Goal: Task Accomplishment & Management: Manage account settings

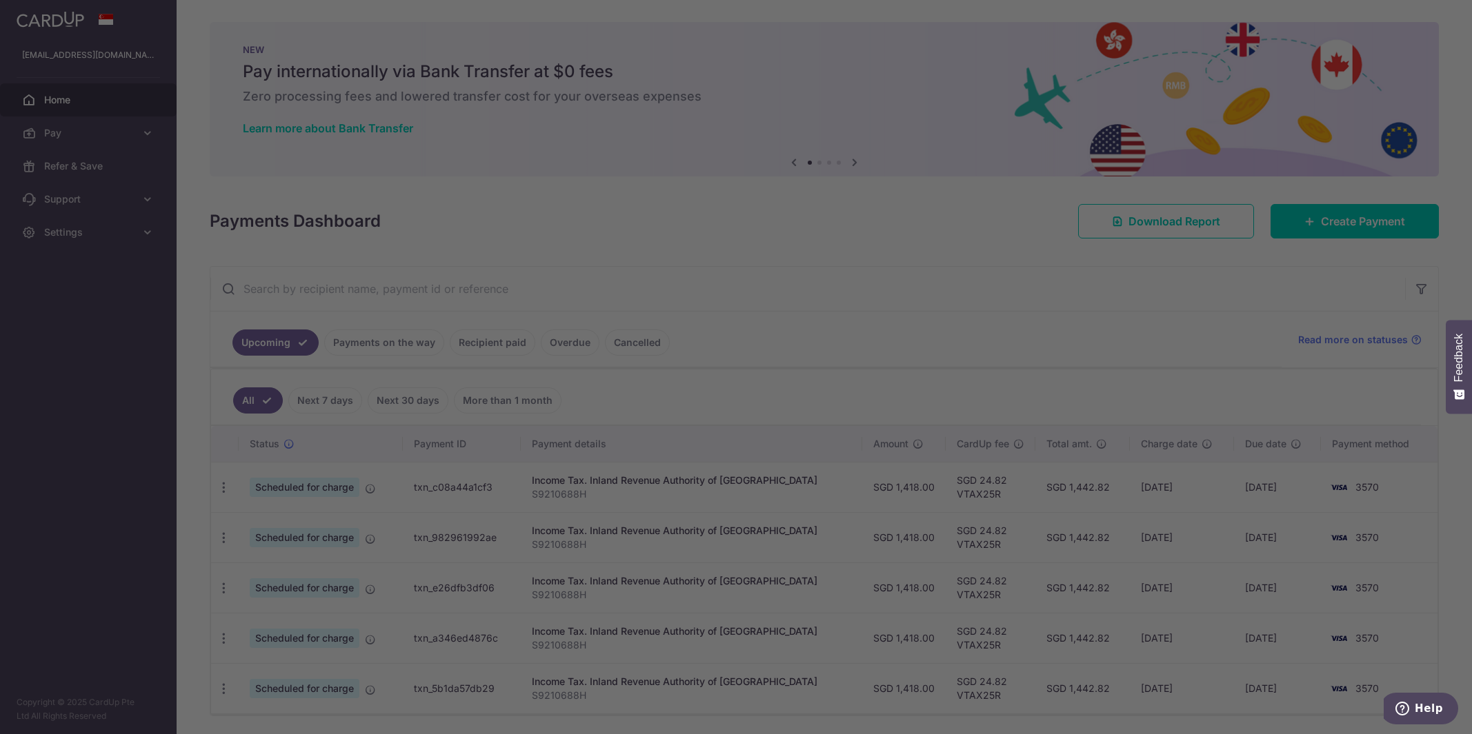
click at [939, 233] on div at bounding box center [743, 371] width 1486 height 742
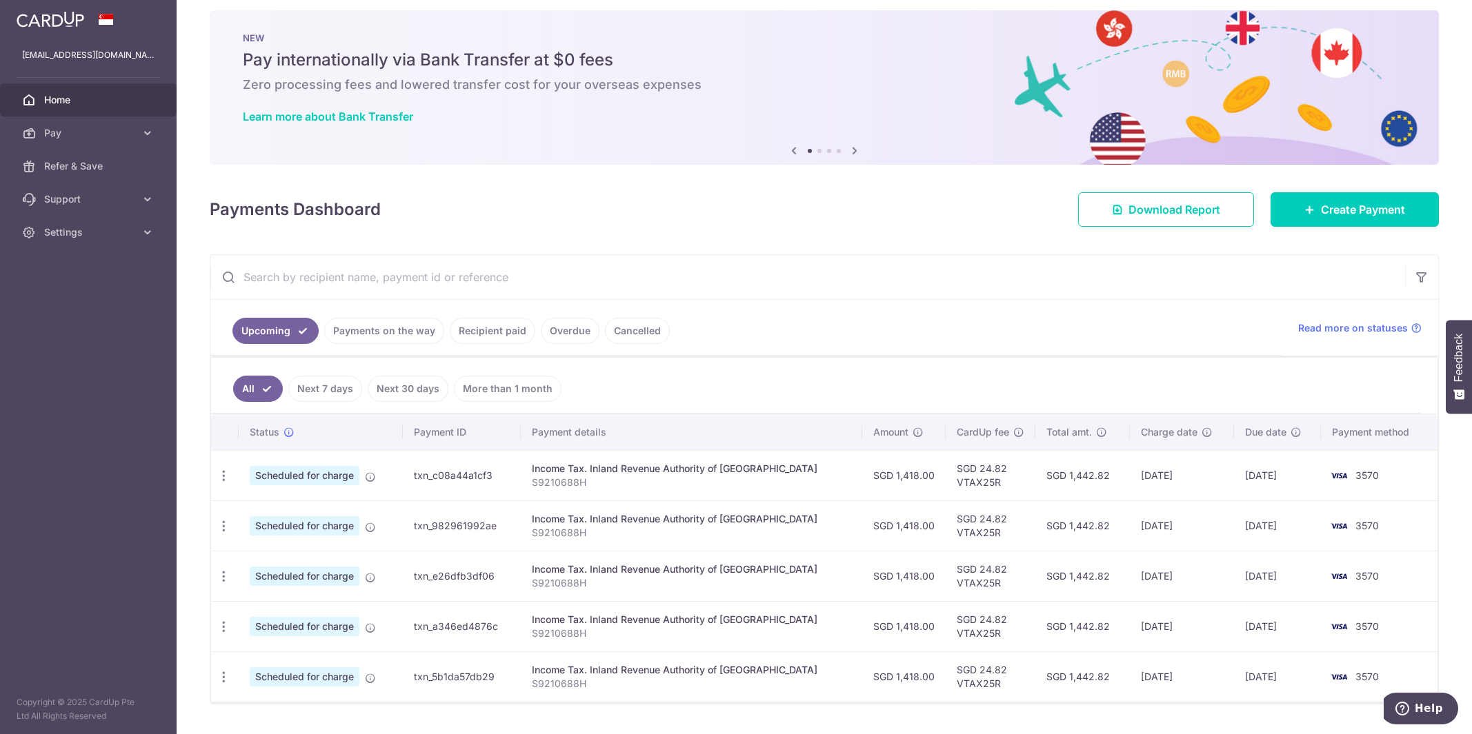
scroll to position [41, 0]
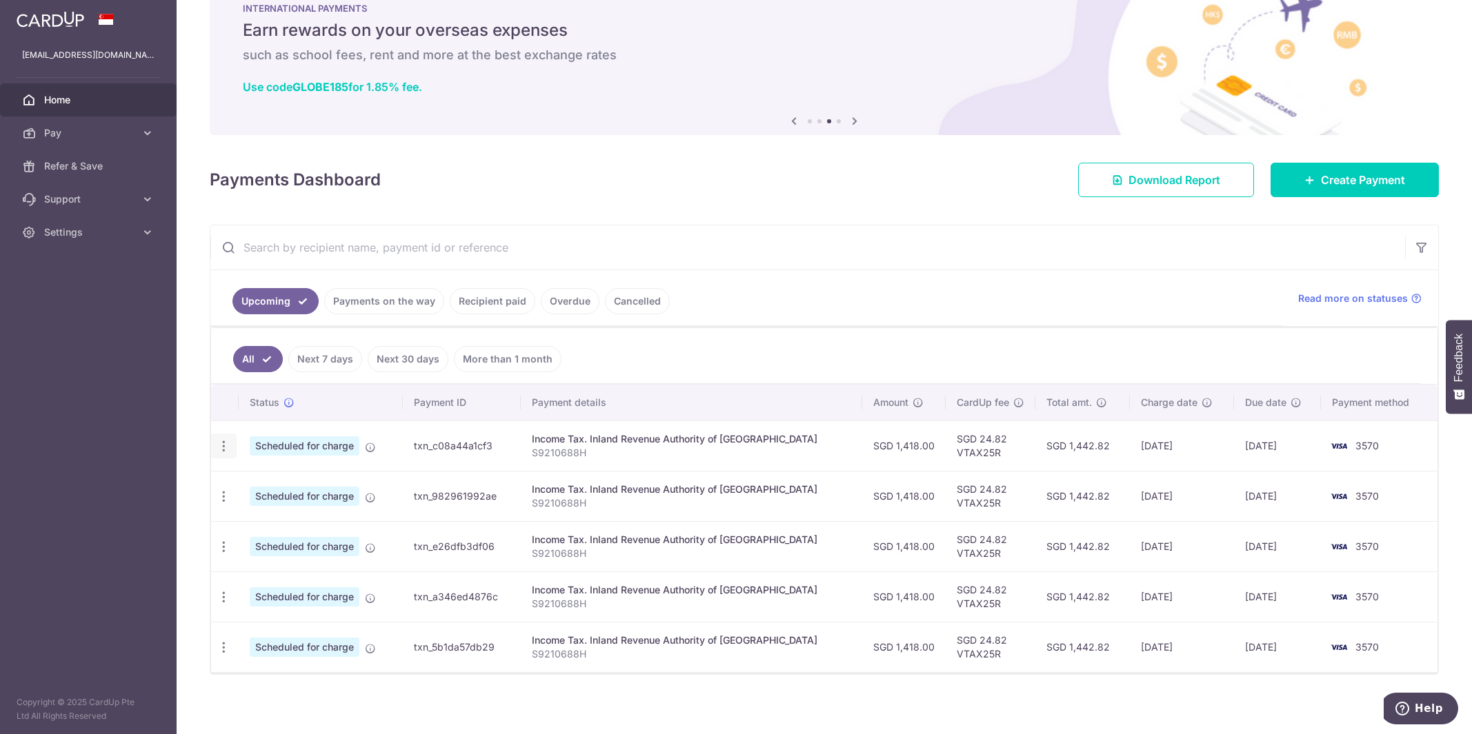
click at [230, 443] on div "Update payment Cancel payment" at bounding box center [224, 447] width 26 height 26
click at [223, 448] on icon "button" at bounding box center [224, 446] width 14 height 14
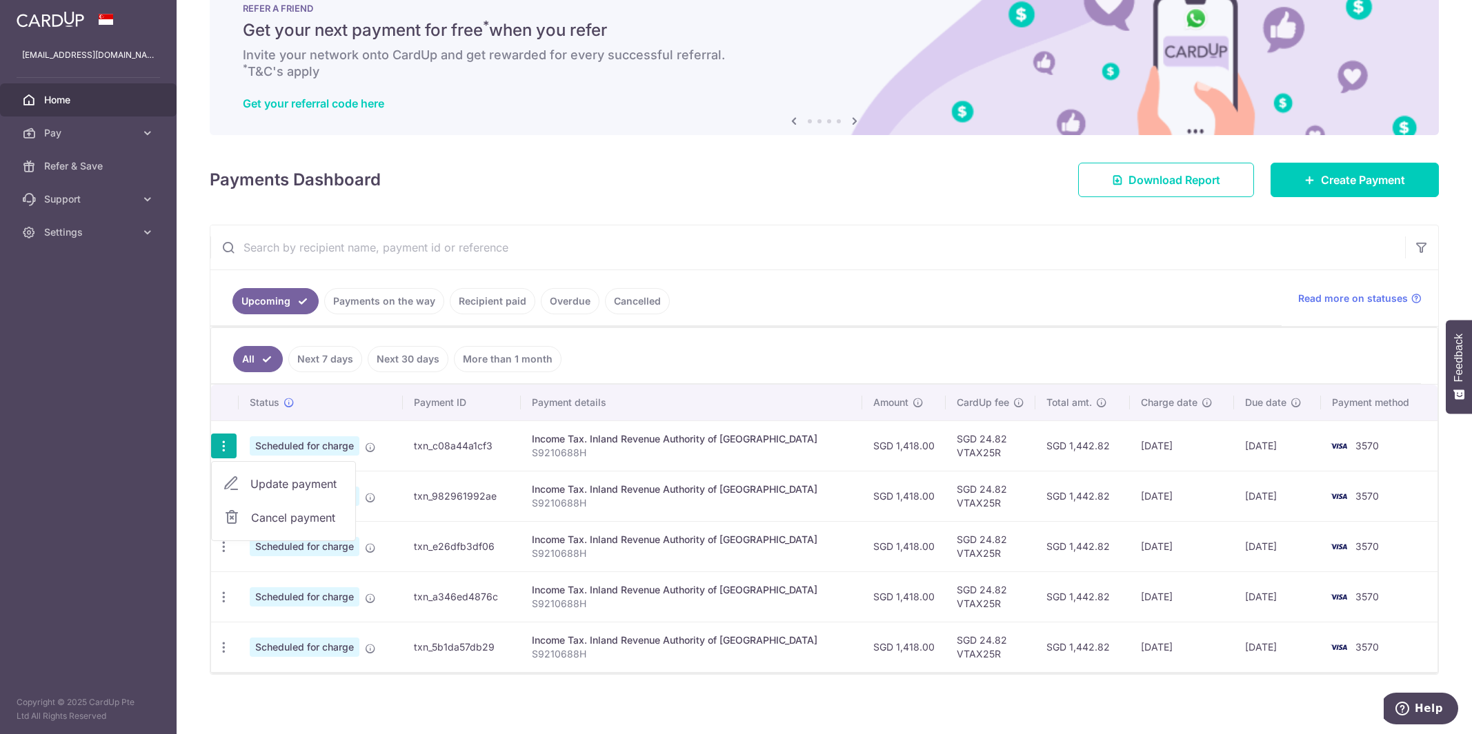
click at [260, 476] on span "Update payment" at bounding box center [297, 484] width 94 height 17
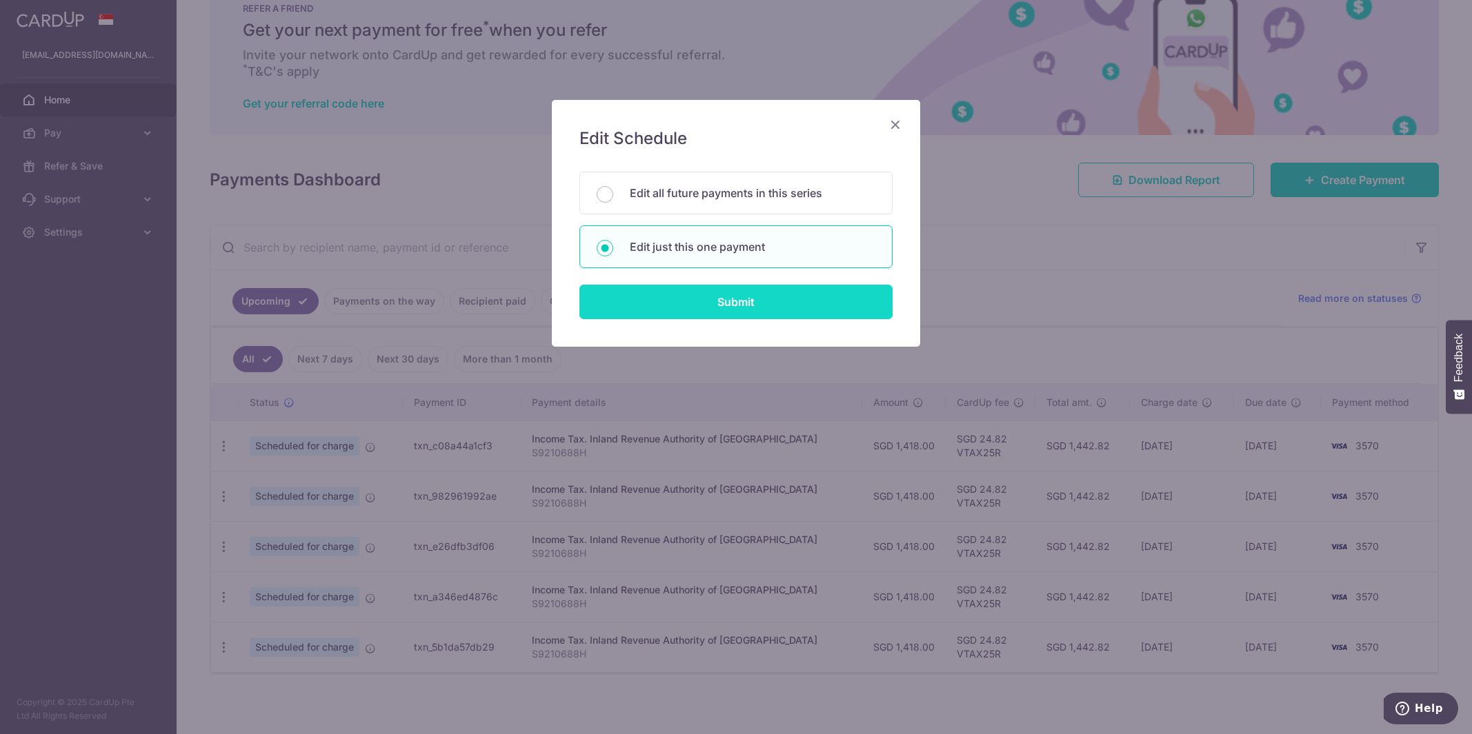
click at [722, 296] on input "Submit" at bounding box center [735, 302] width 313 height 34
radio input "true"
type input "1,418.00"
type input "[DATE]"
type input "S9210688H"
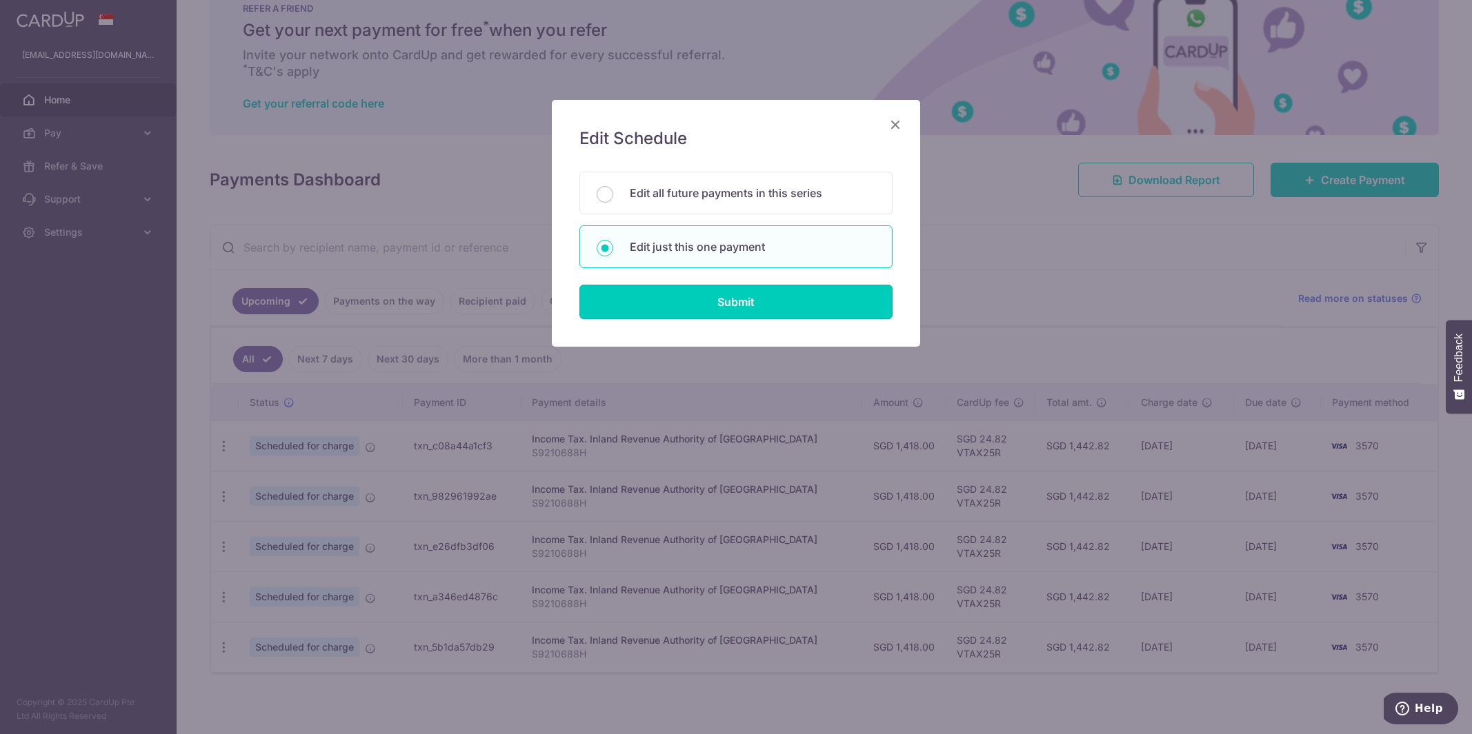
type input "VTAX25R"
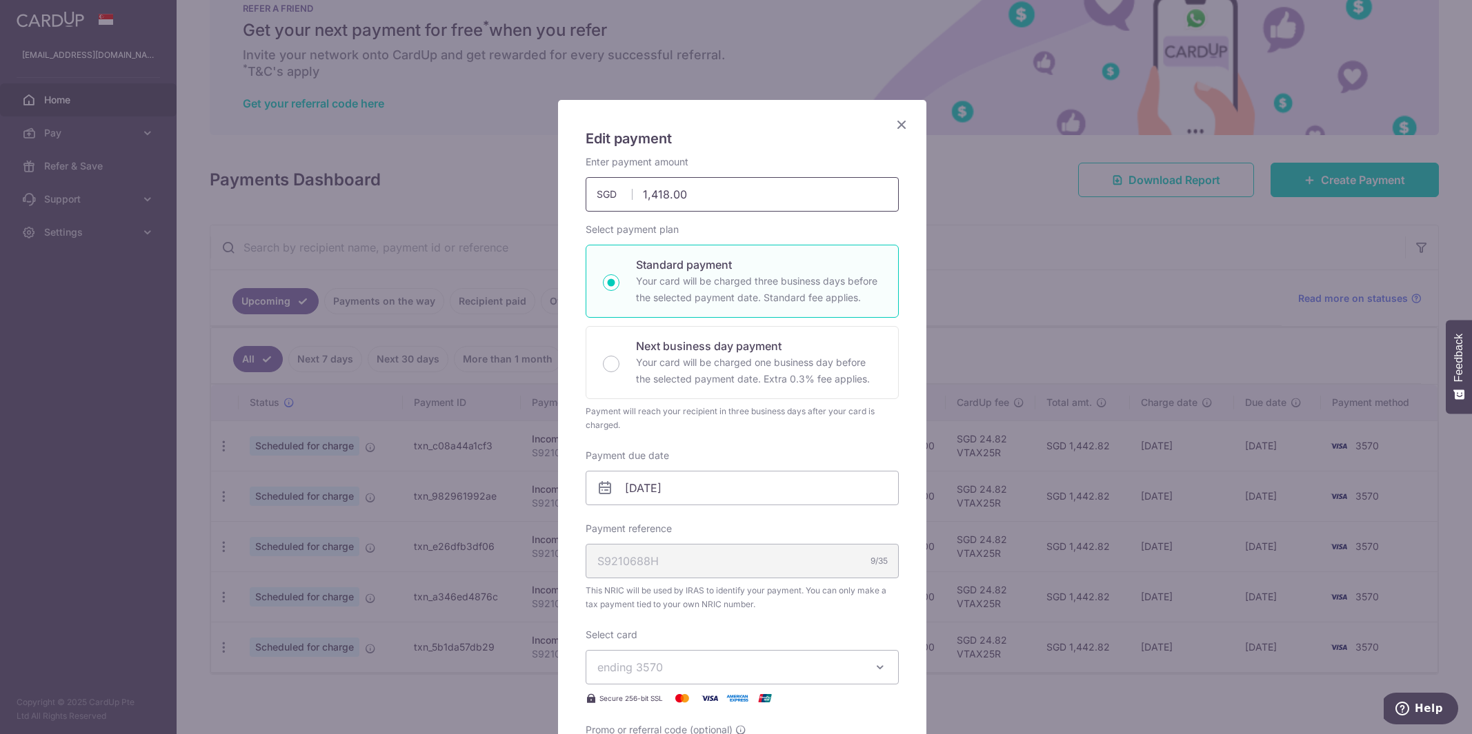
drag, startPoint x: 661, startPoint y: 197, endPoint x: 589, endPoint y: 192, distance: 71.8
click at [589, 192] on input "1,418.00" at bounding box center [741, 194] width 313 height 34
type input "1,345.30"
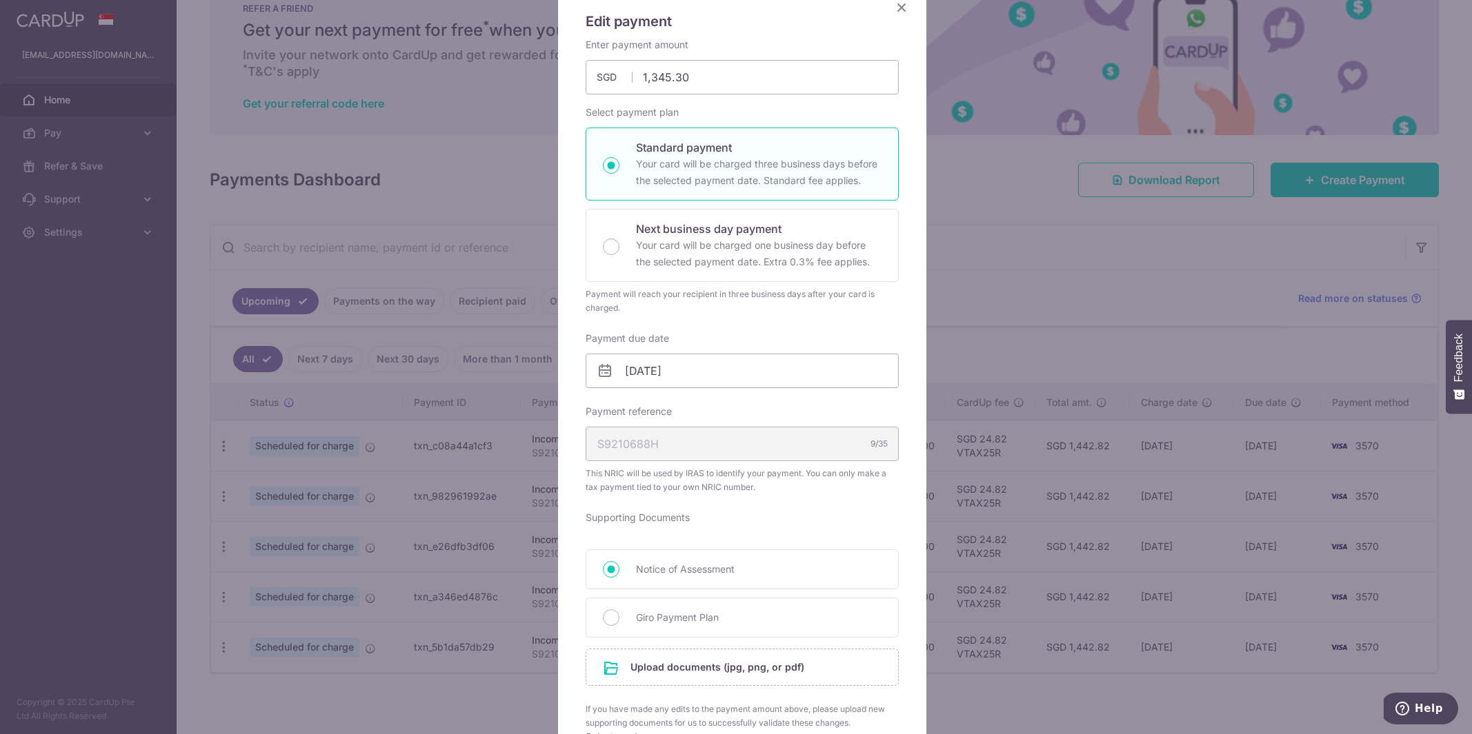
scroll to position [183, 0]
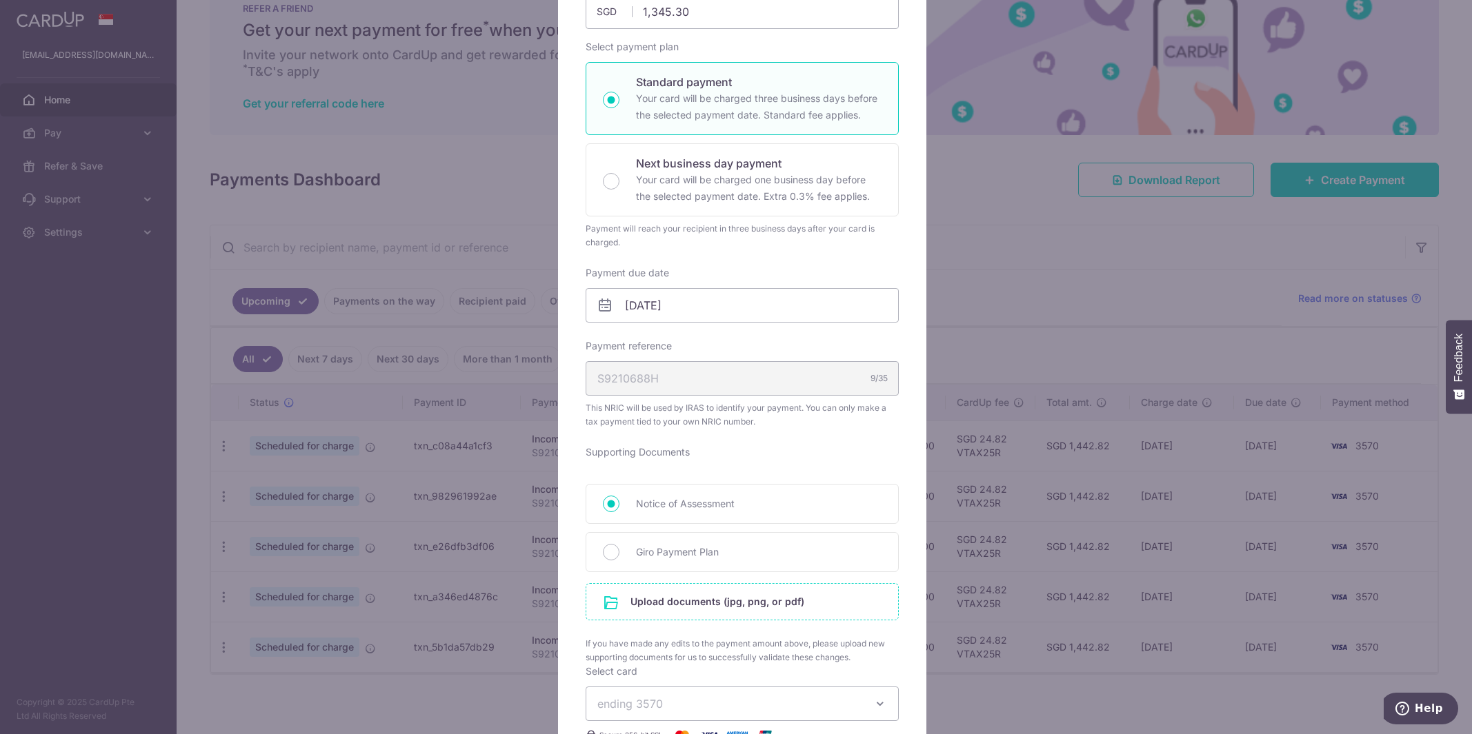
click at [650, 602] on input "file" at bounding box center [742, 602] width 312 height 36
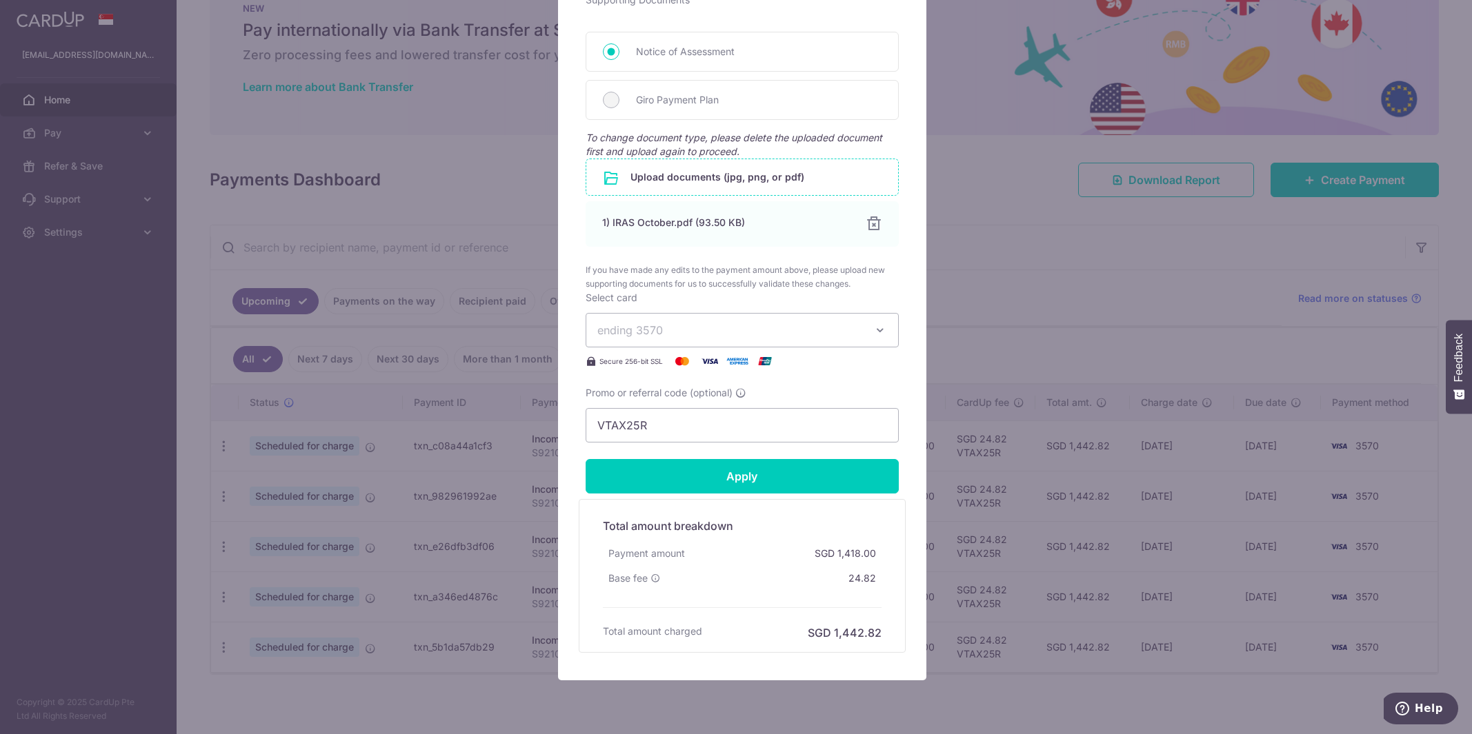
scroll to position [676, 0]
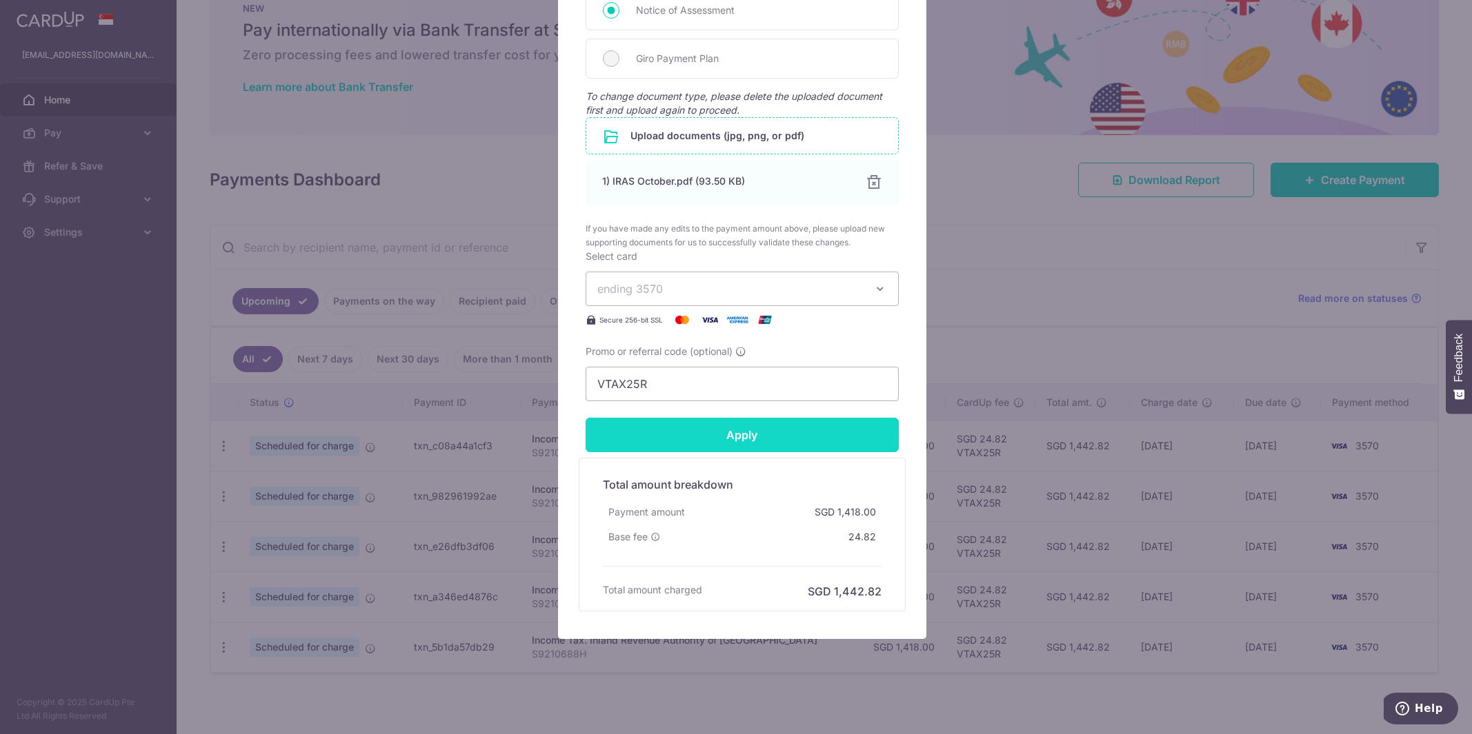
click at [759, 419] on input "Apply" at bounding box center [741, 435] width 313 height 34
type input "Successfully Applied"
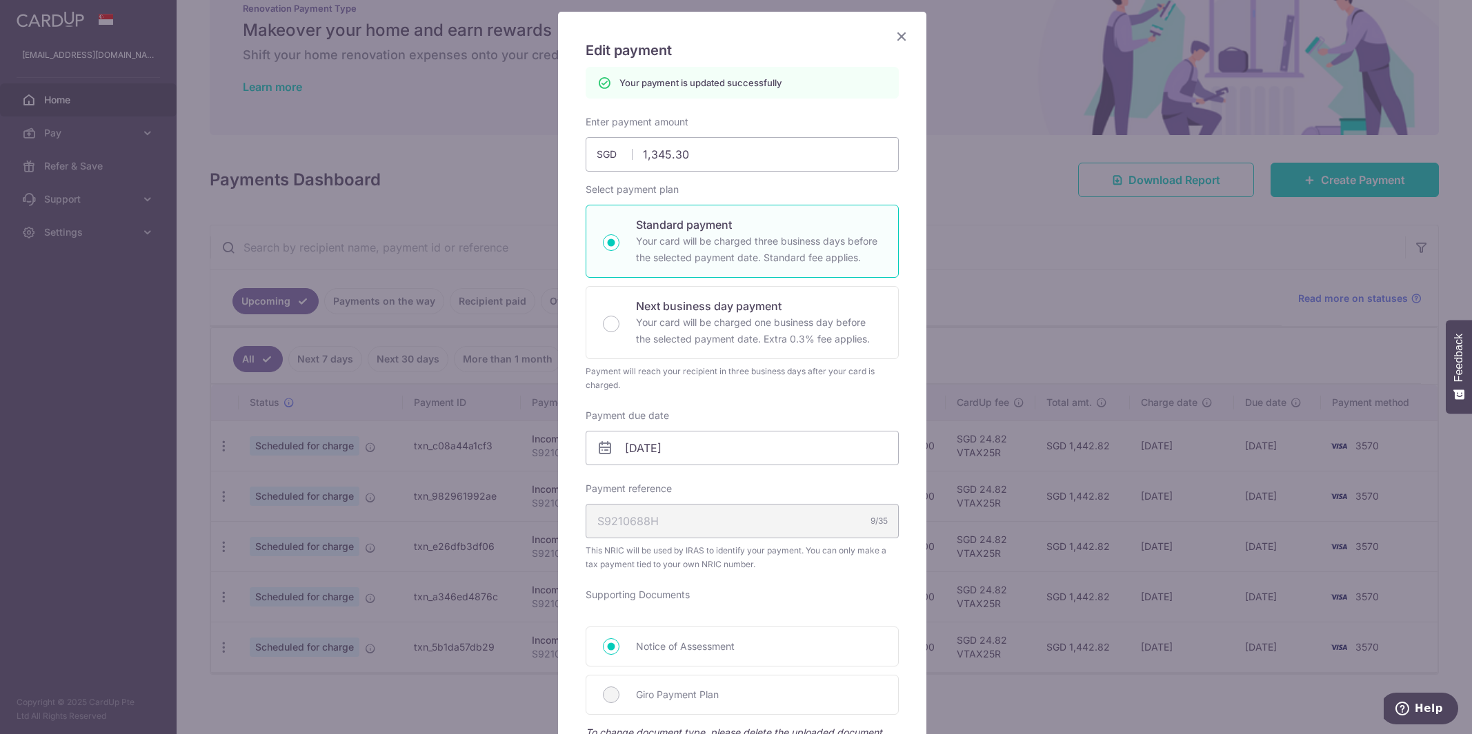
scroll to position [0, 0]
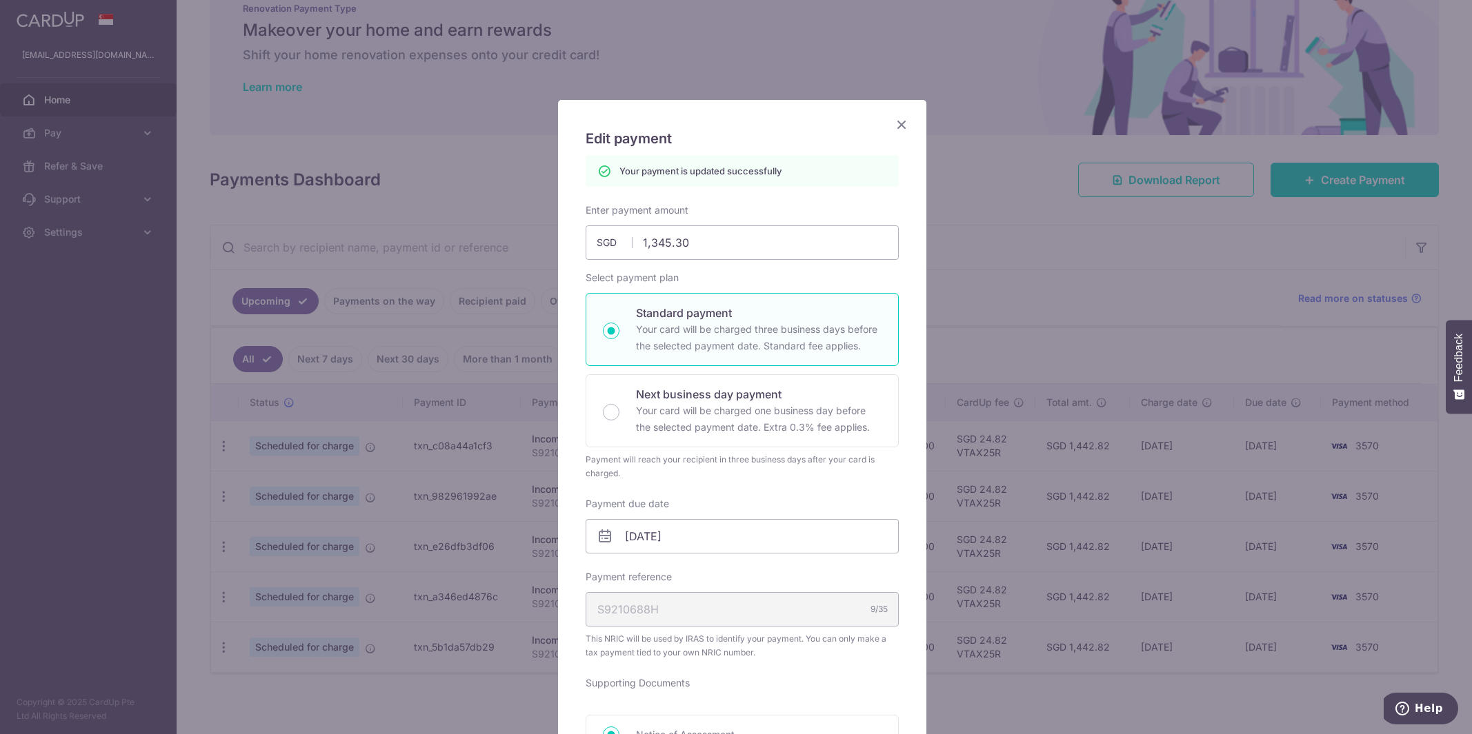
click at [894, 121] on icon "Close" at bounding box center [901, 124] width 17 height 17
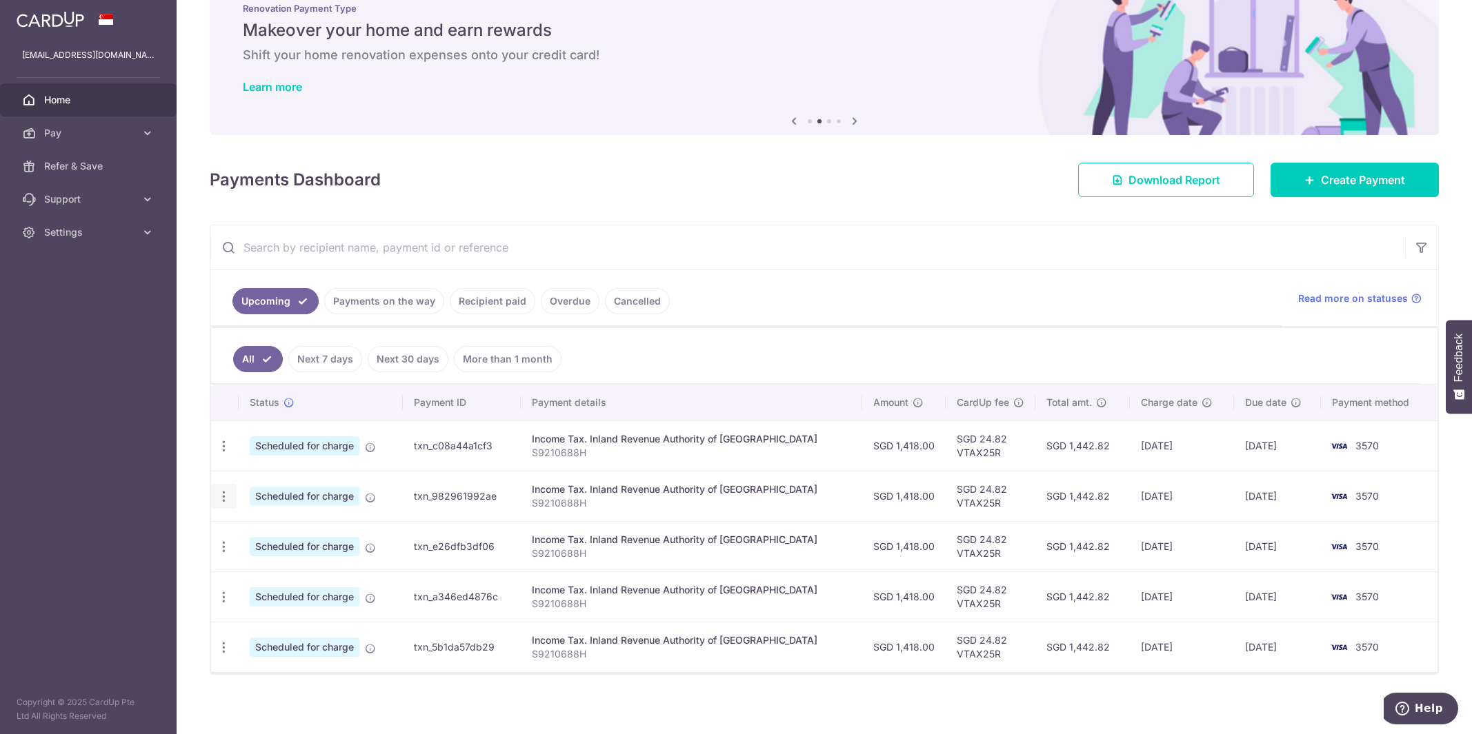
click at [222, 501] on div "Update payment Cancel payment" at bounding box center [224, 497] width 26 height 26
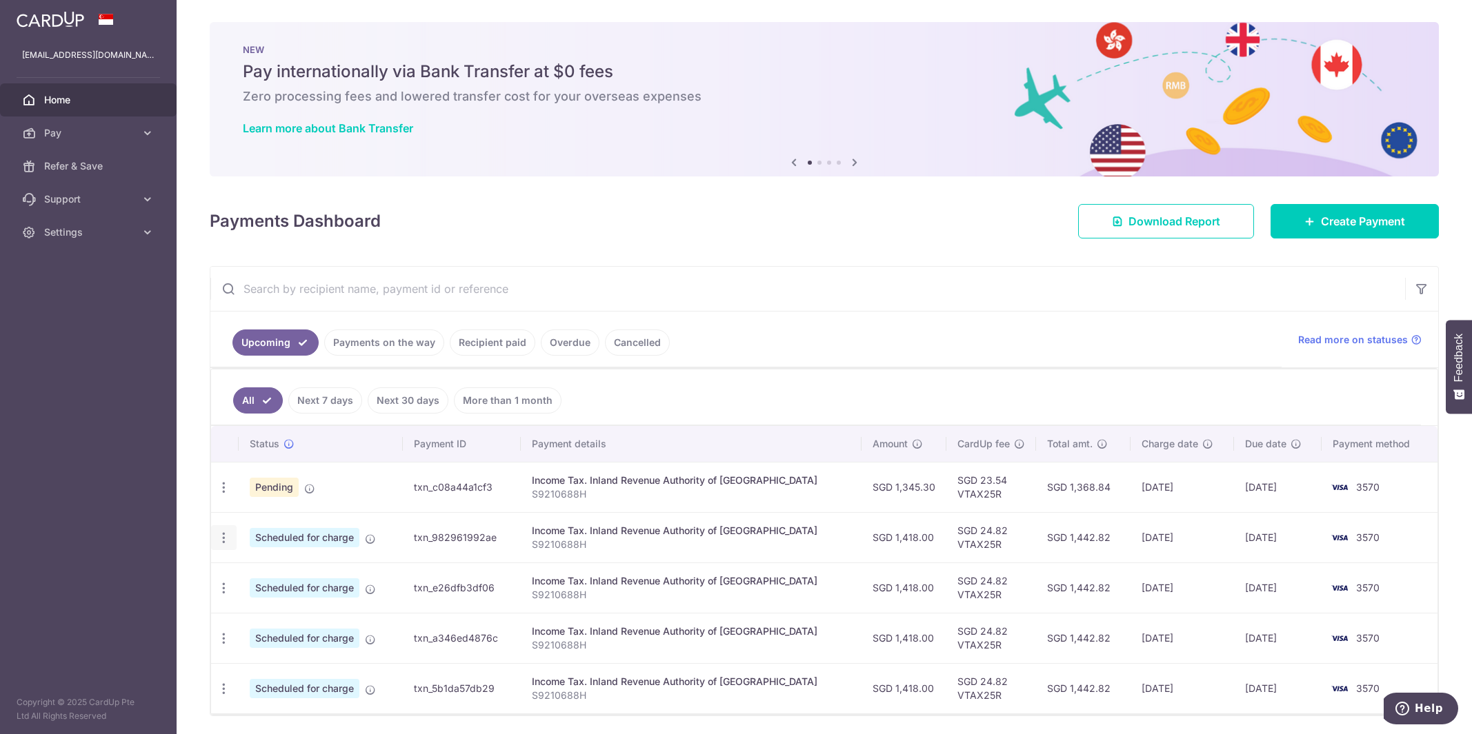
click at [226, 534] on icon "button" at bounding box center [224, 538] width 14 height 14
click at [275, 572] on span "Update payment" at bounding box center [297, 576] width 94 height 17
radio input "true"
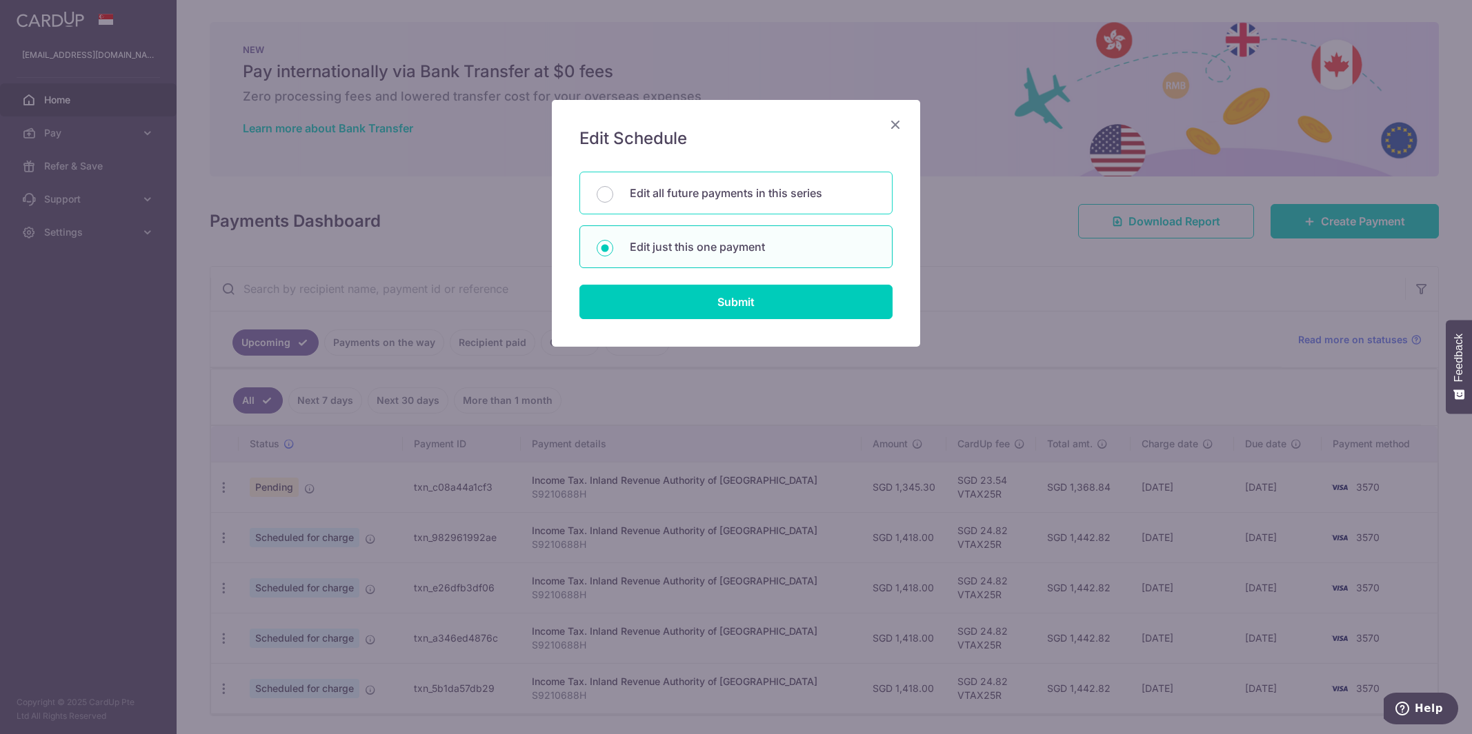
click at [723, 198] on p "Edit all future payments in this series" at bounding box center [752, 193] width 245 height 17
click at [613, 198] on input "Edit all future payments in this series" at bounding box center [604, 194] width 17 height 17
radio input "true"
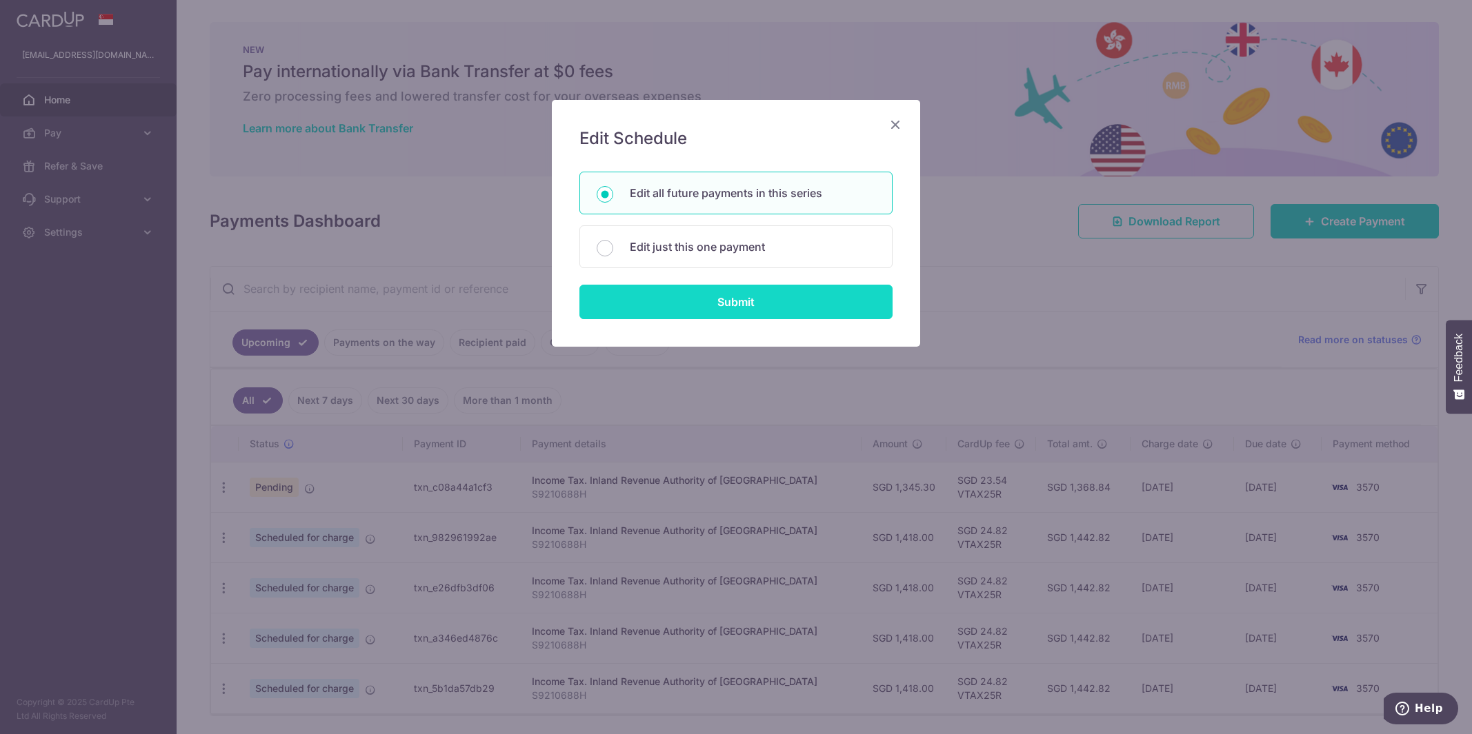
click at [753, 294] on input "Submit" at bounding box center [735, 302] width 313 height 34
radio input "true"
type input "1,418.00"
type input "S9210688H"
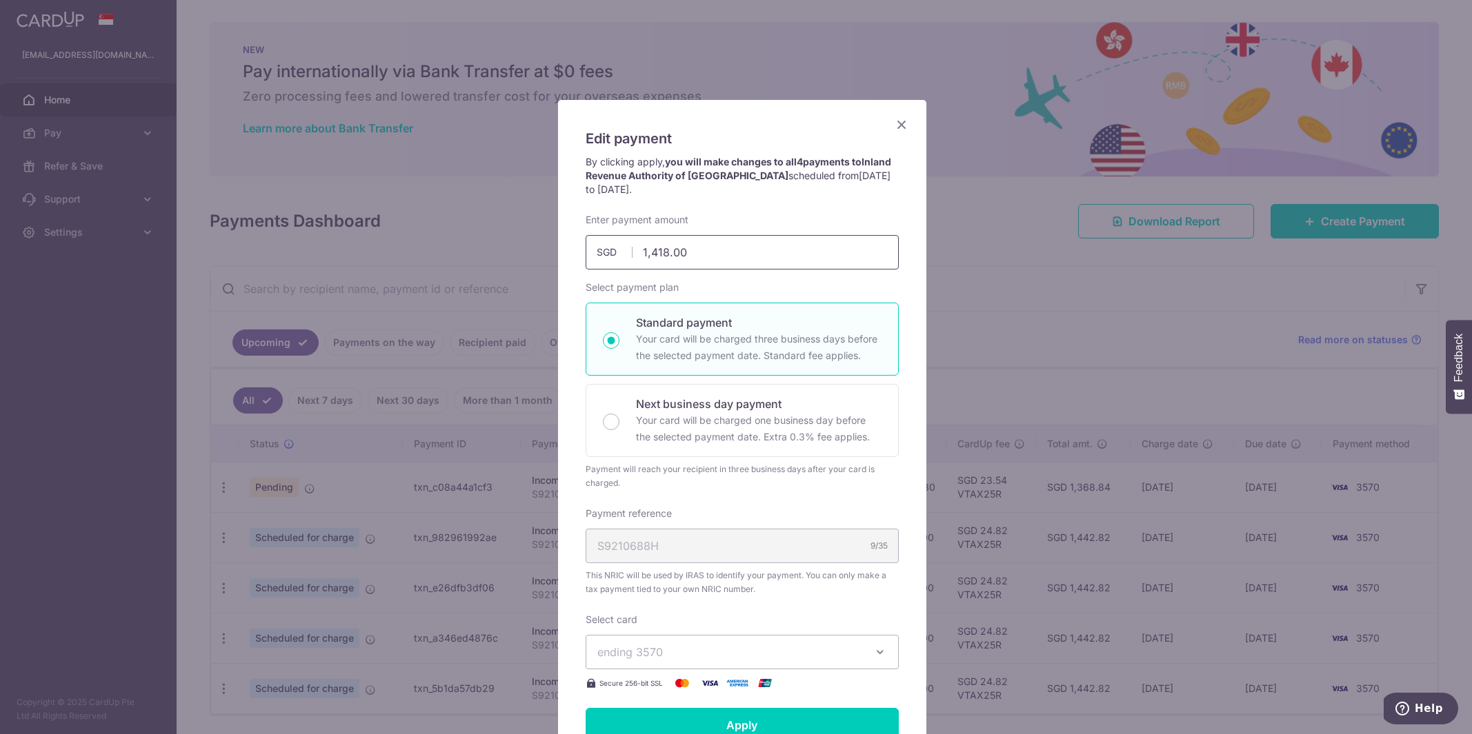
drag, startPoint x: 677, startPoint y: 253, endPoint x: 608, endPoint y: 252, distance: 69.0
click at [608, 252] on div "1,418.00 1418.00 SGD" at bounding box center [741, 252] width 313 height 34
type input "2,250.30"
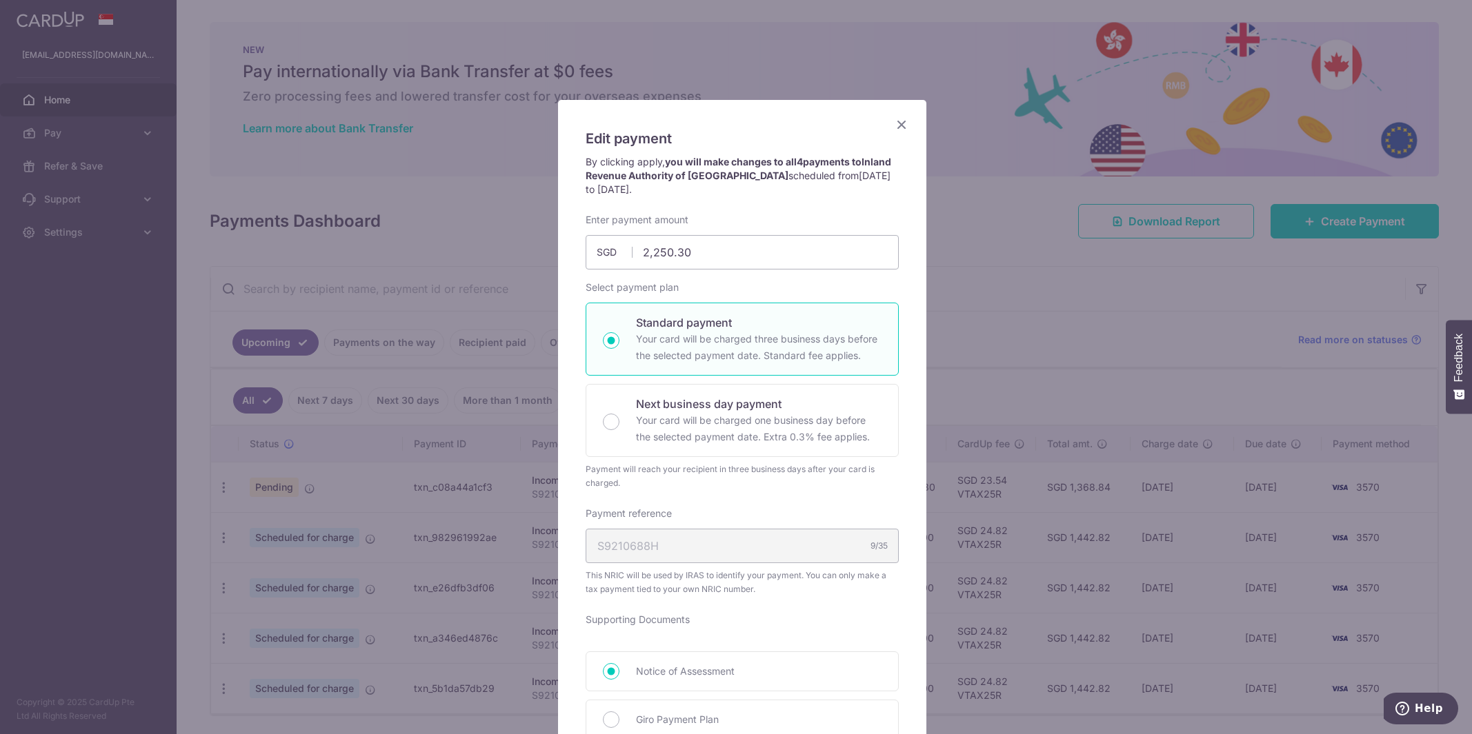
click at [753, 492] on div "Enter payment amount 2,250.30 2250.30 SGD To change the payment amount, please …" at bounding box center [741, 562] width 313 height 698
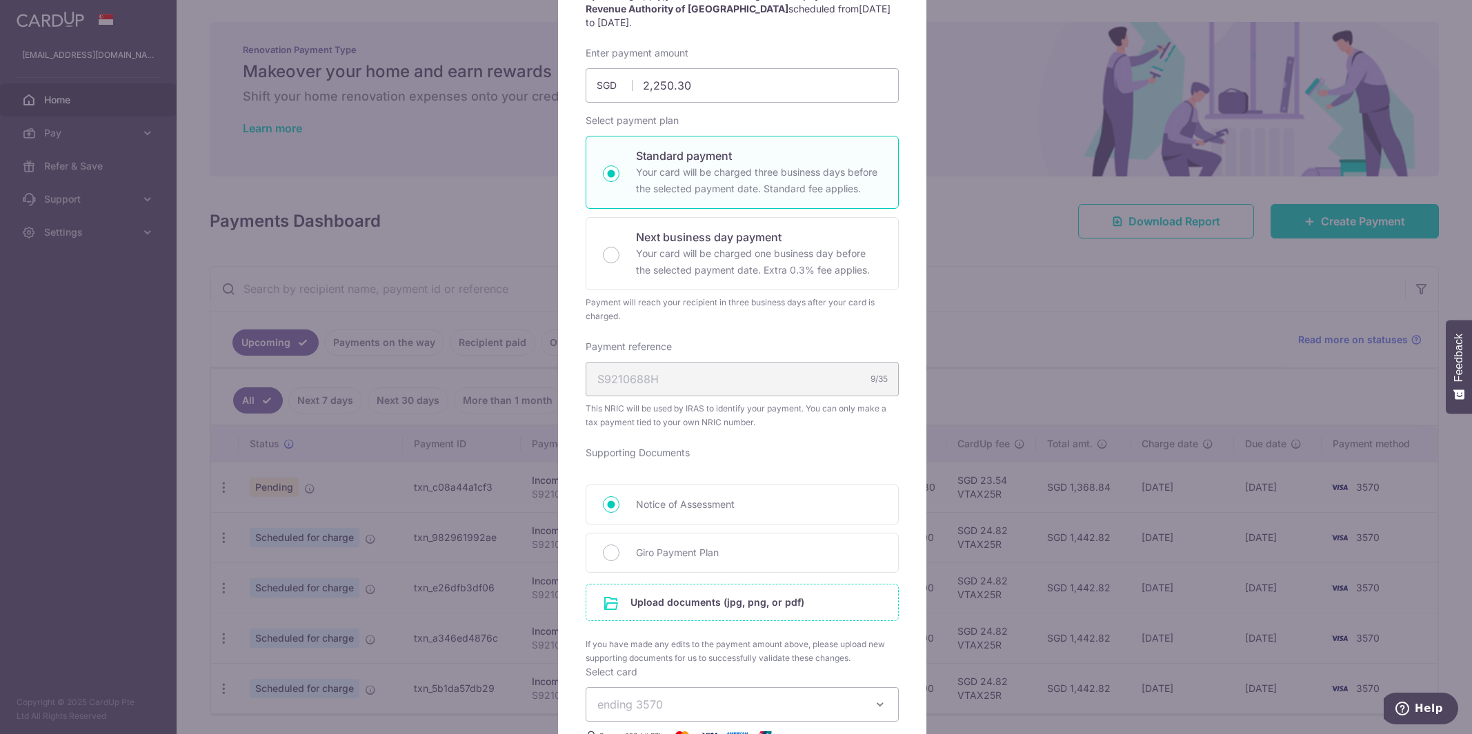
scroll to position [240, 0]
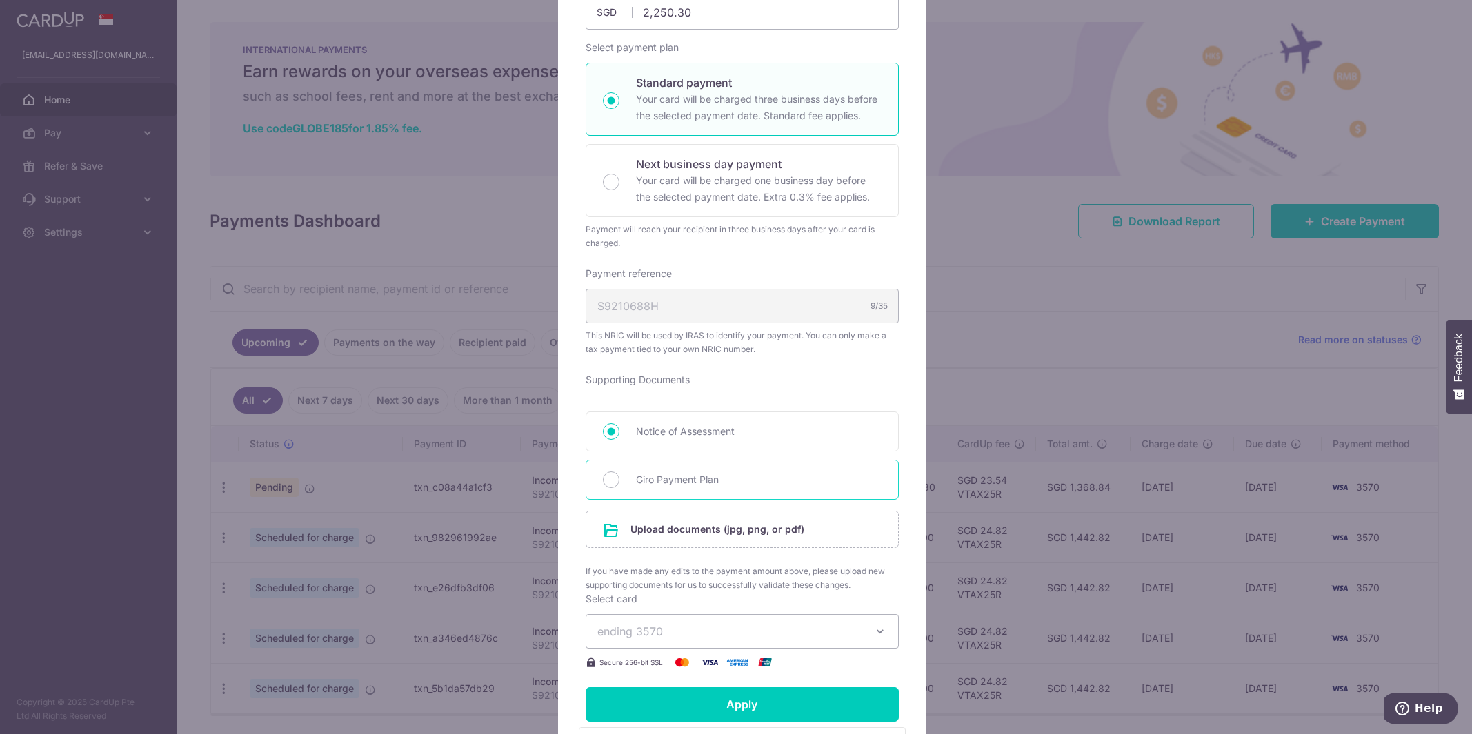
click at [695, 482] on span "Giro Payment Plan" at bounding box center [758, 480] width 245 height 17
click at [619, 482] on input "Giro Payment Plan" at bounding box center [611, 480] width 17 height 17
radio input "true"
click at [712, 530] on input "file" at bounding box center [742, 530] width 312 height 36
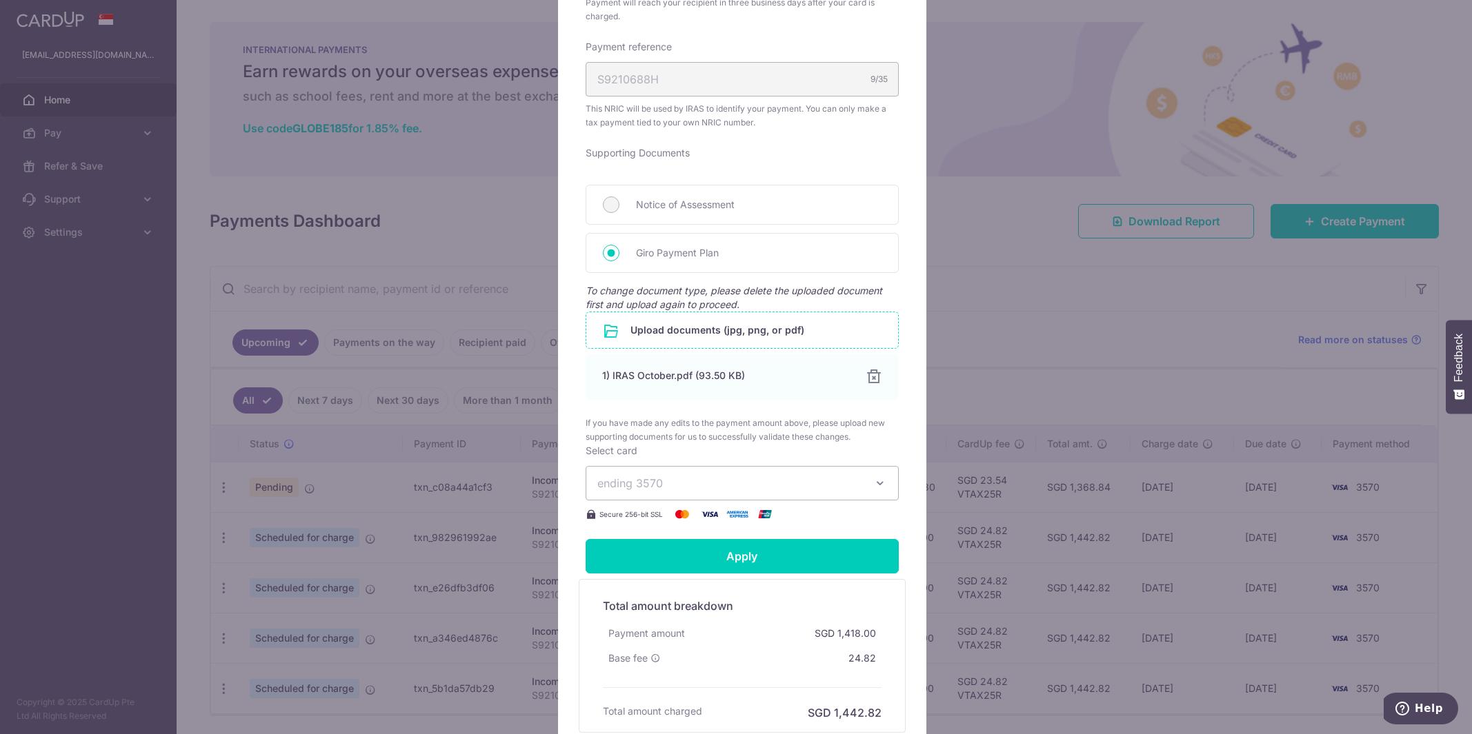
scroll to position [505, 0]
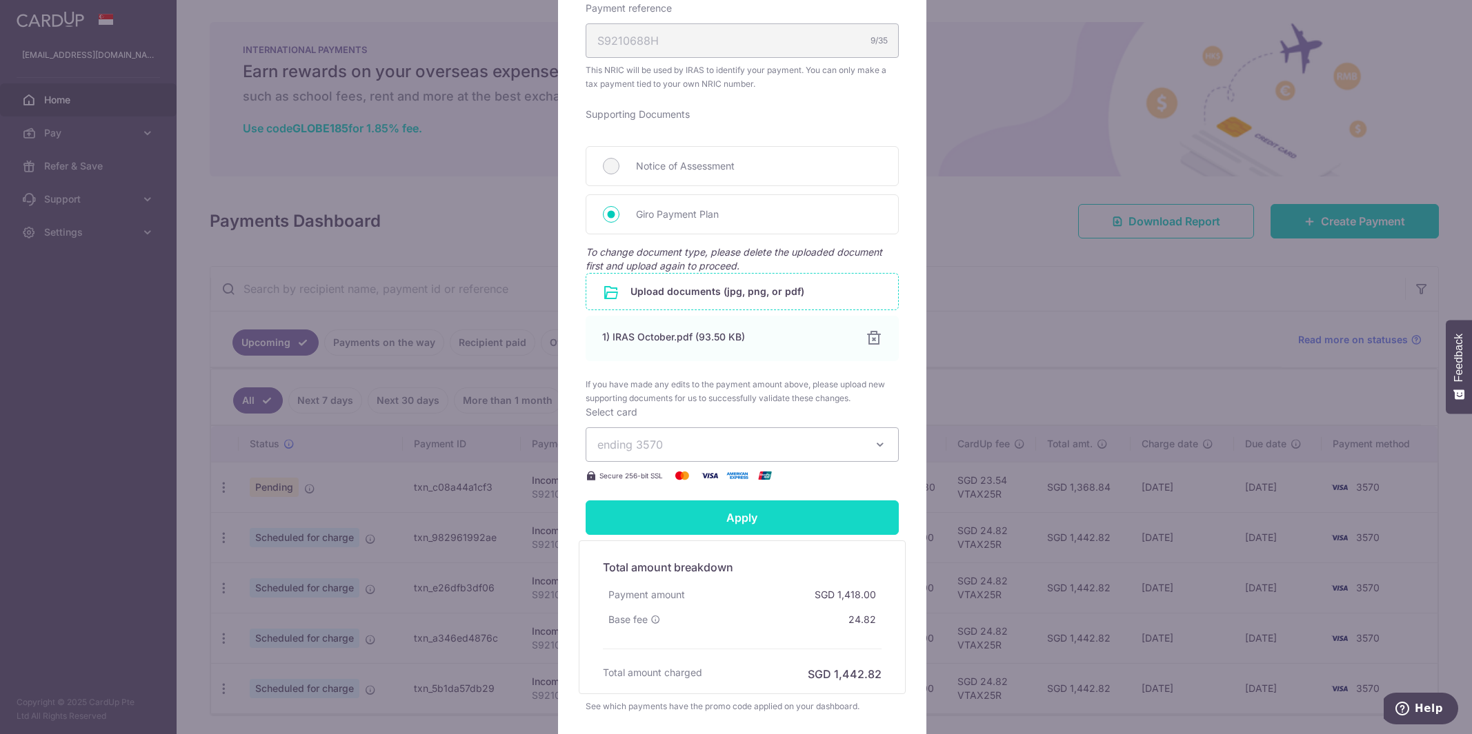
click at [785, 519] on input "Apply" at bounding box center [741, 518] width 313 height 34
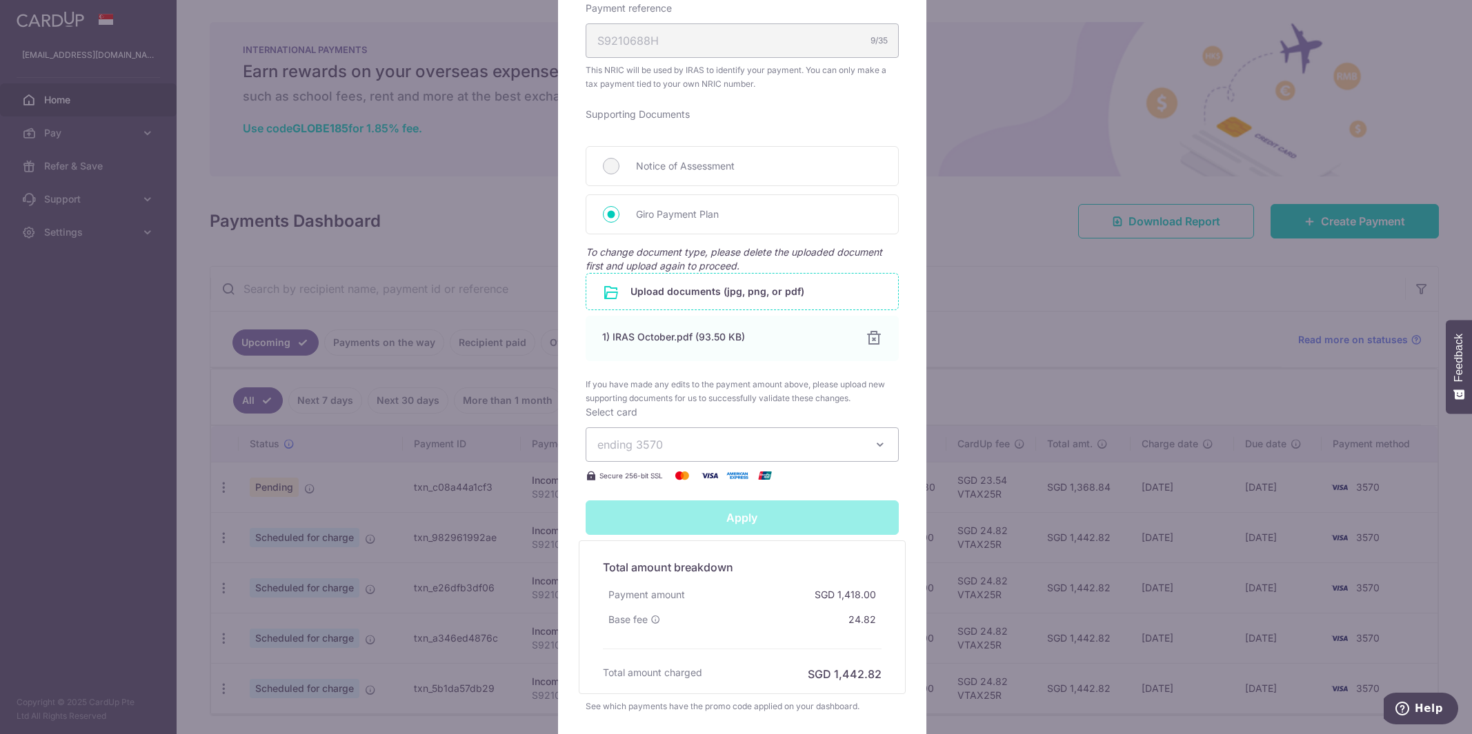
type input "Successfully Applied"
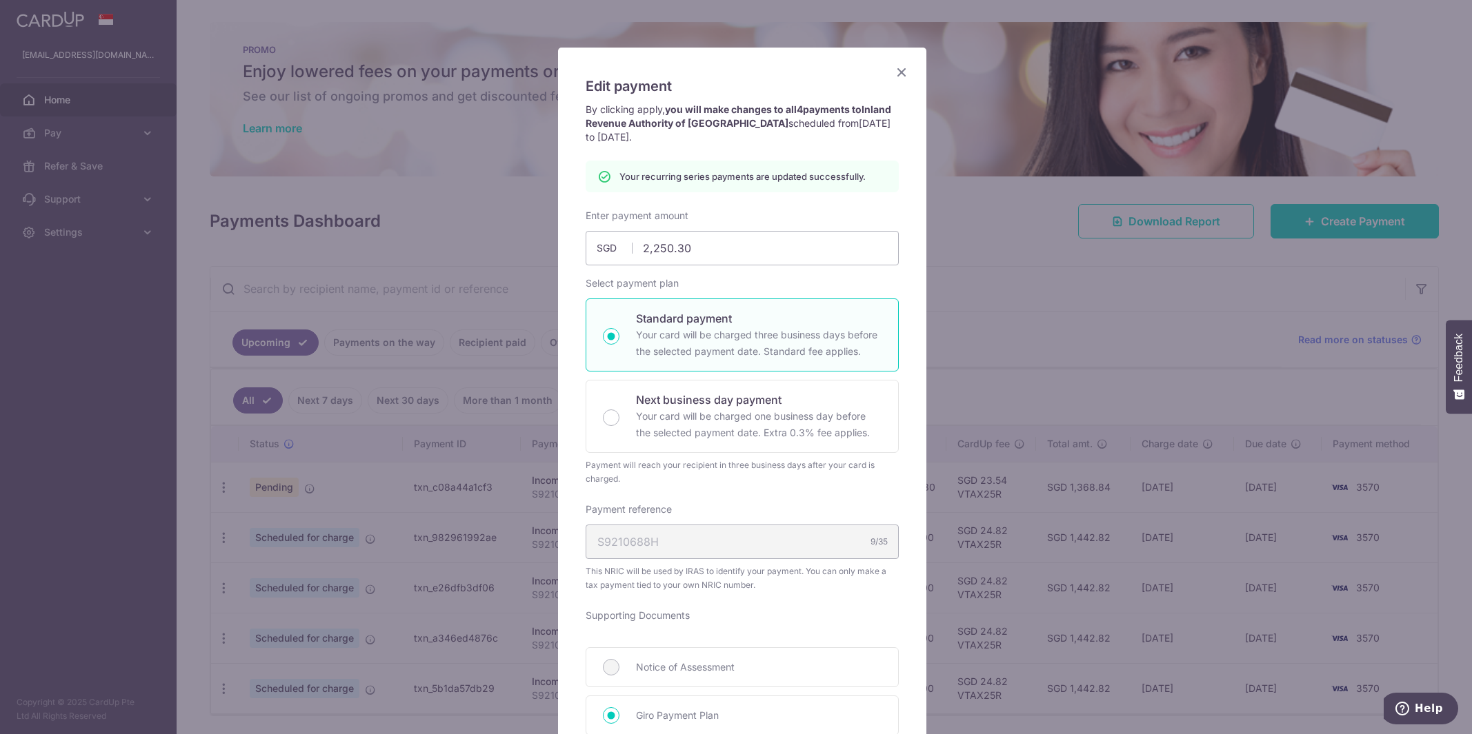
scroll to position [0, 0]
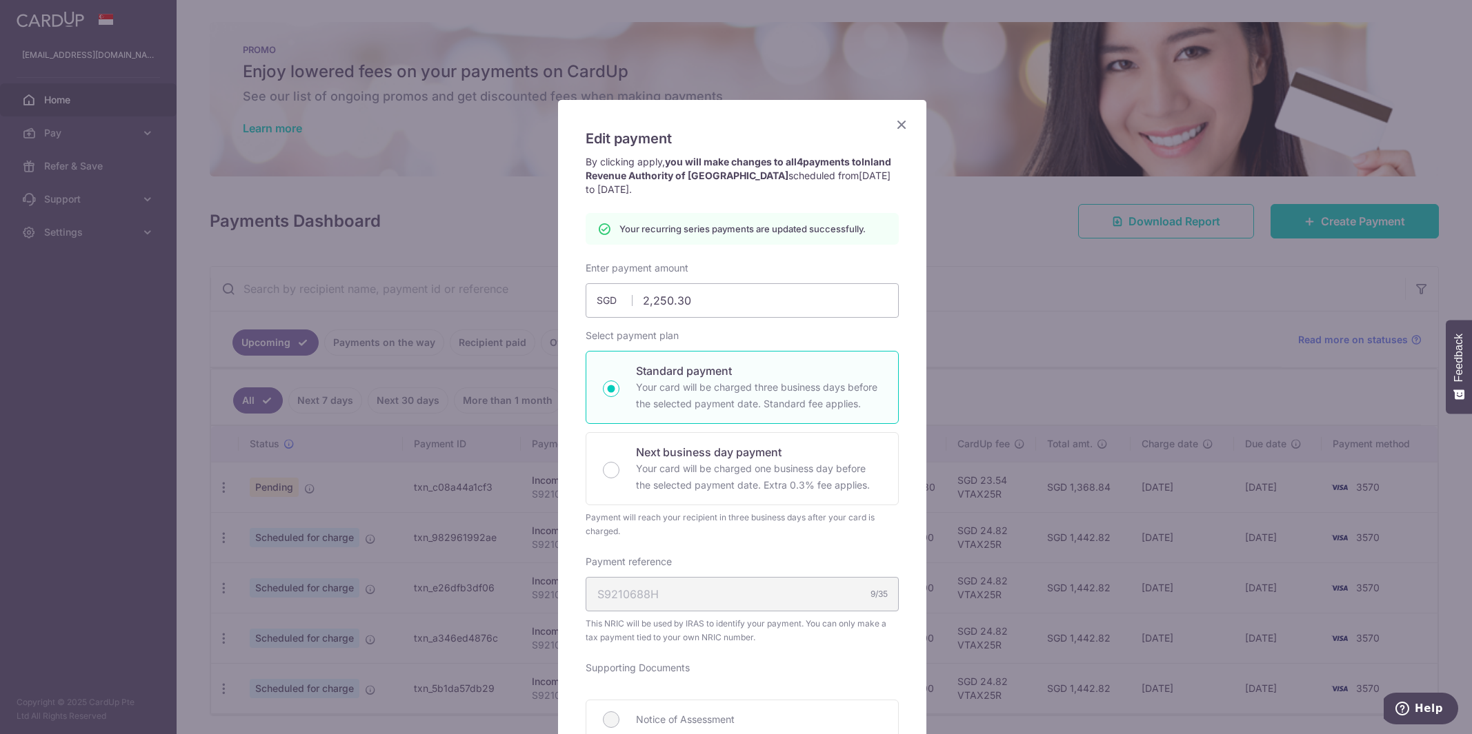
click at [895, 126] on icon "Close" at bounding box center [901, 124] width 17 height 17
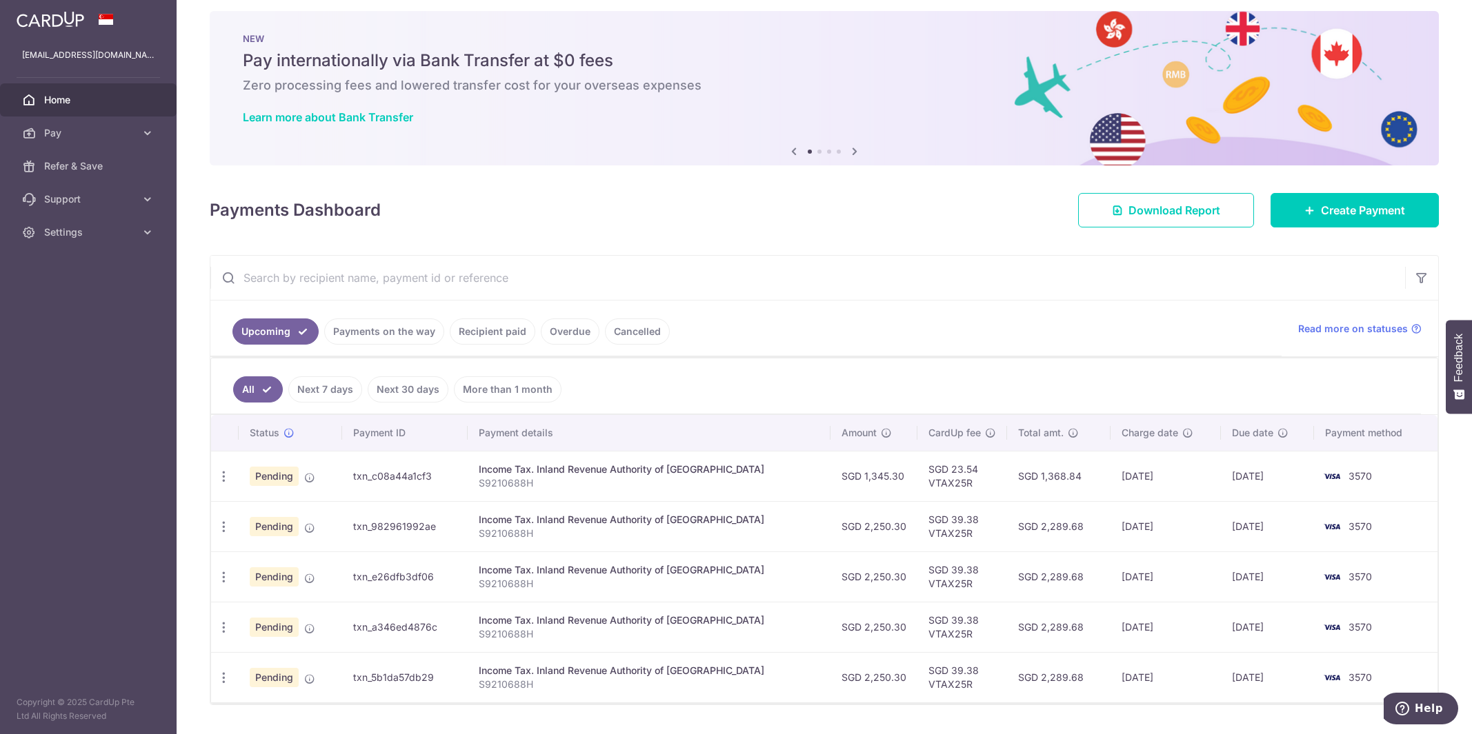
scroll to position [14, 0]
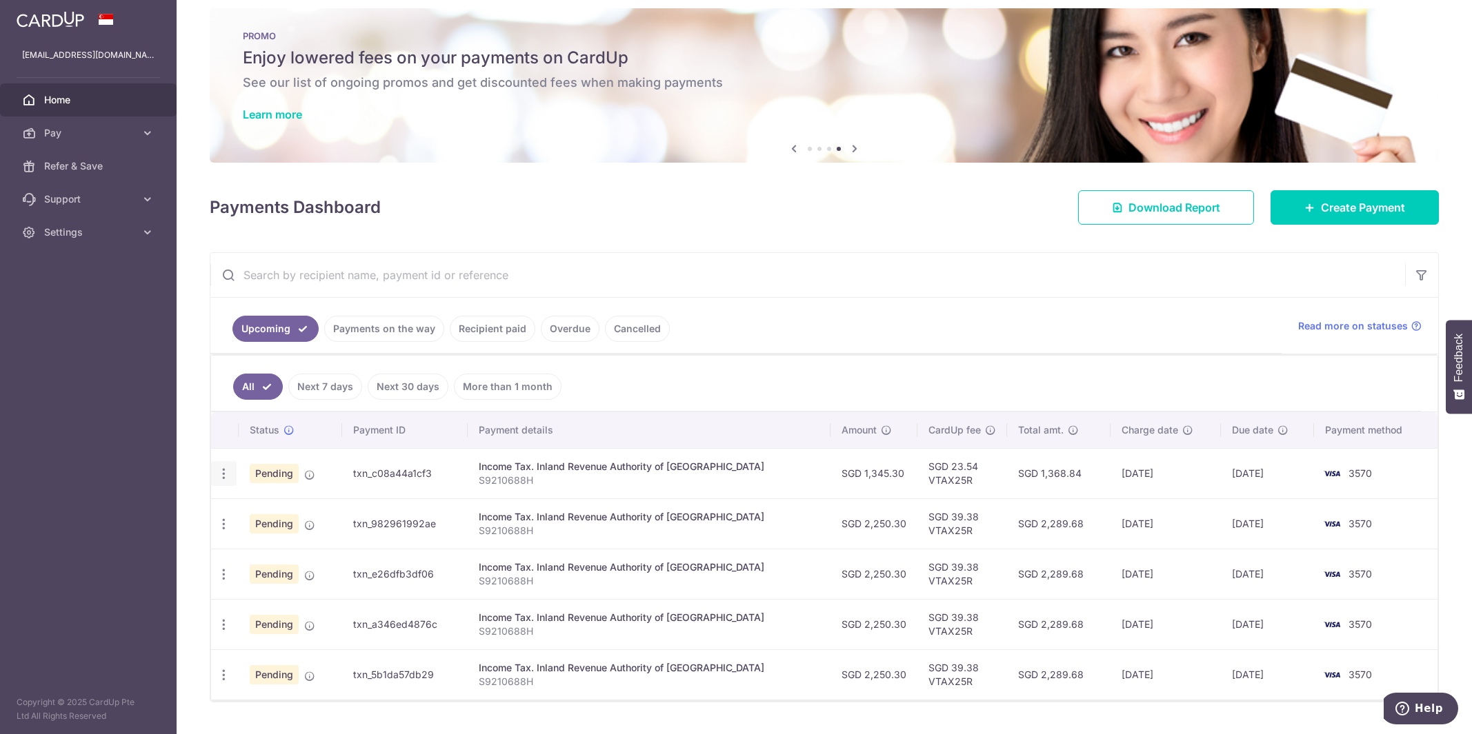
click at [223, 476] on icon "button" at bounding box center [224, 474] width 14 height 14
click at [265, 504] on span "Update payment" at bounding box center [297, 511] width 94 height 17
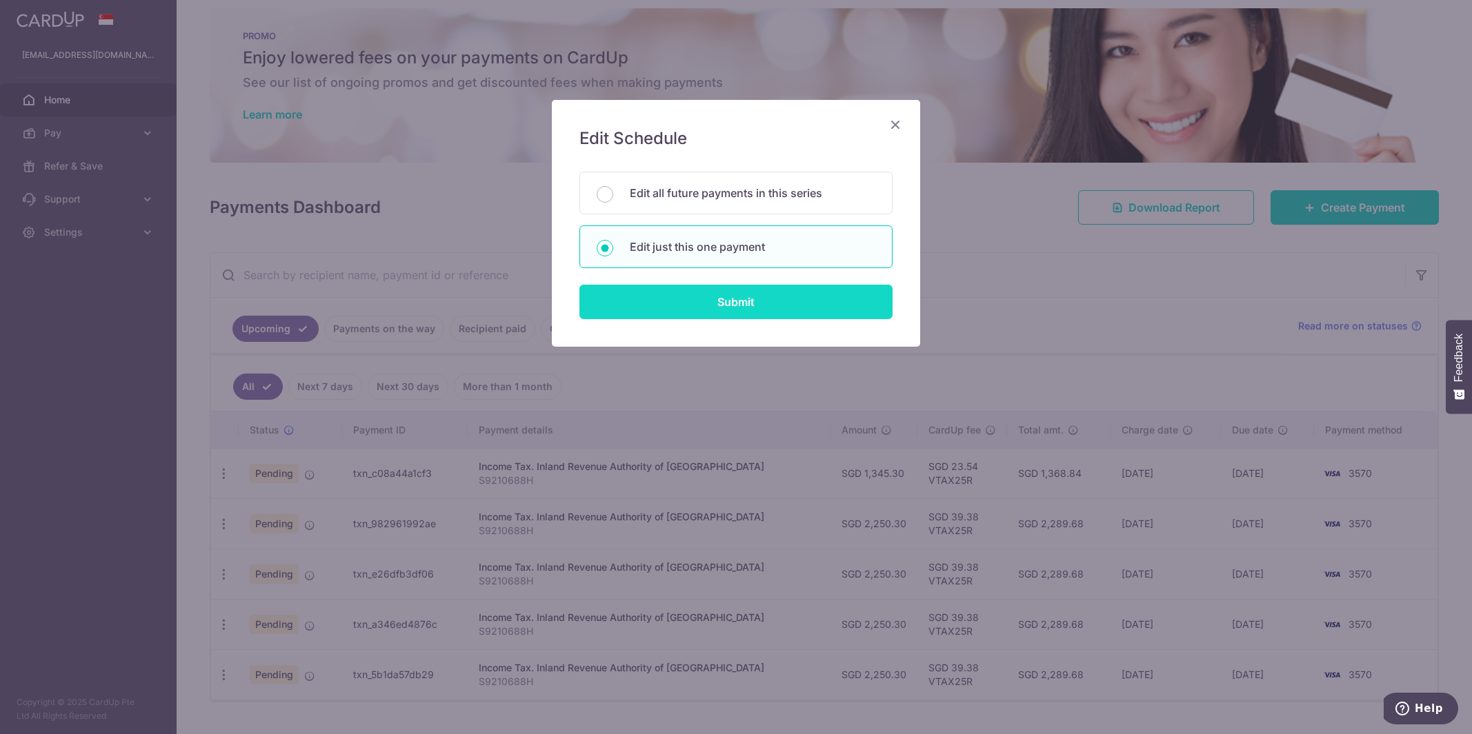
click at [682, 305] on input "Submit" at bounding box center [735, 302] width 313 height 34
radio input "true"
type input "1,345.30"
type input "[DATE]"
type input "S9210688H"
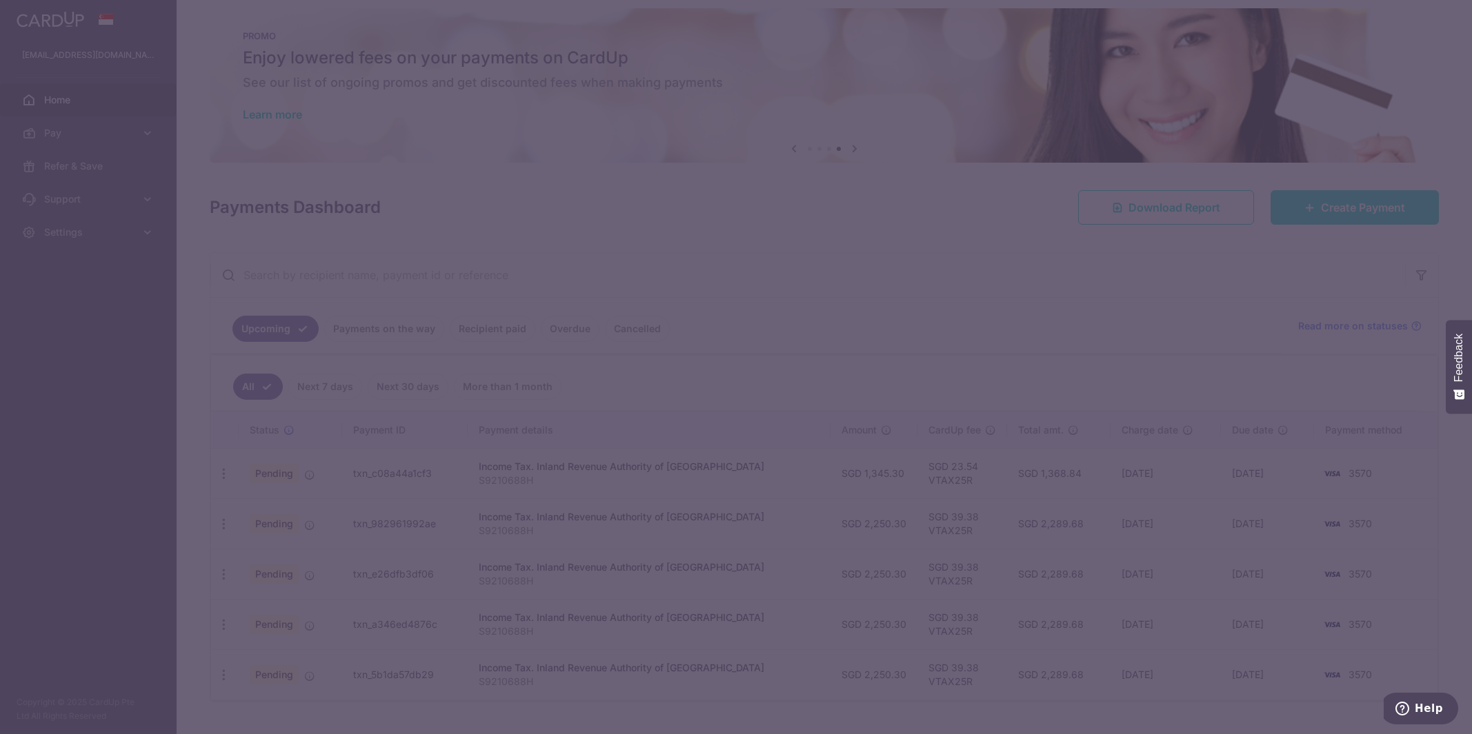
type input "VTAX25R"
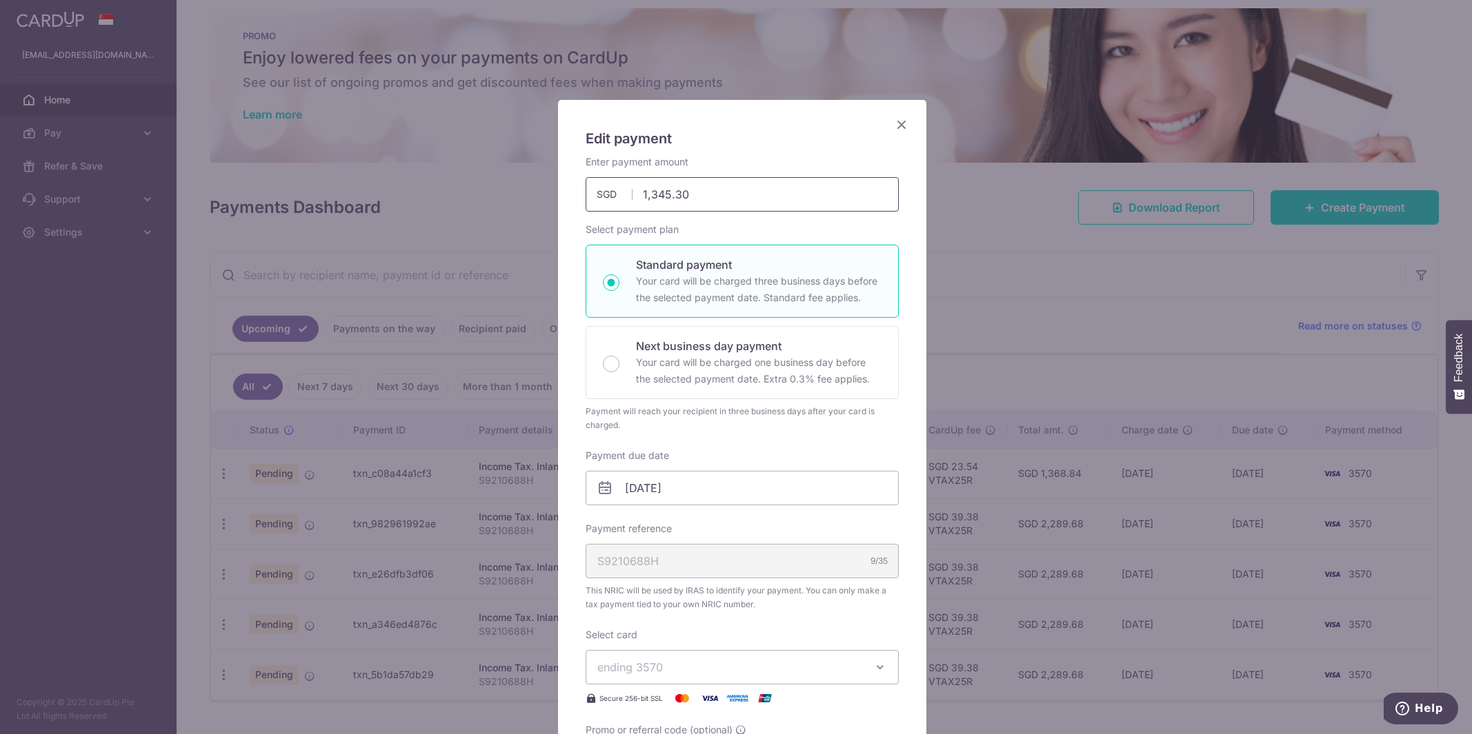
click at [680, 193] on input "1,345.30" at bounding box center [741, 194] width 313 height 34
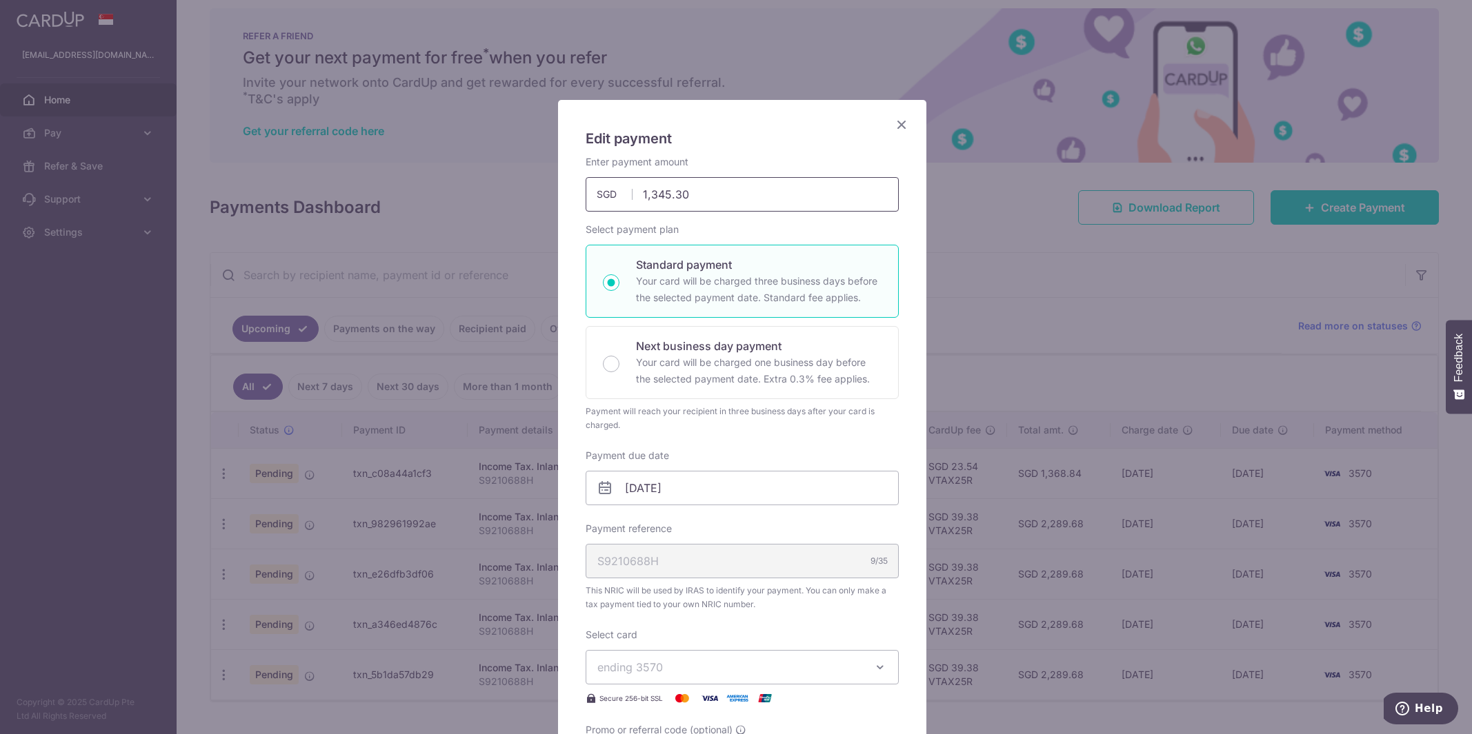
drag, startPoint x: 736, startPoint y: 196, endPoint x: 643, endPoint y: 197, distance: 93.1
click at [643, 197] on input "1,345.30" at bounding box center [741, 194] width 313 height 34
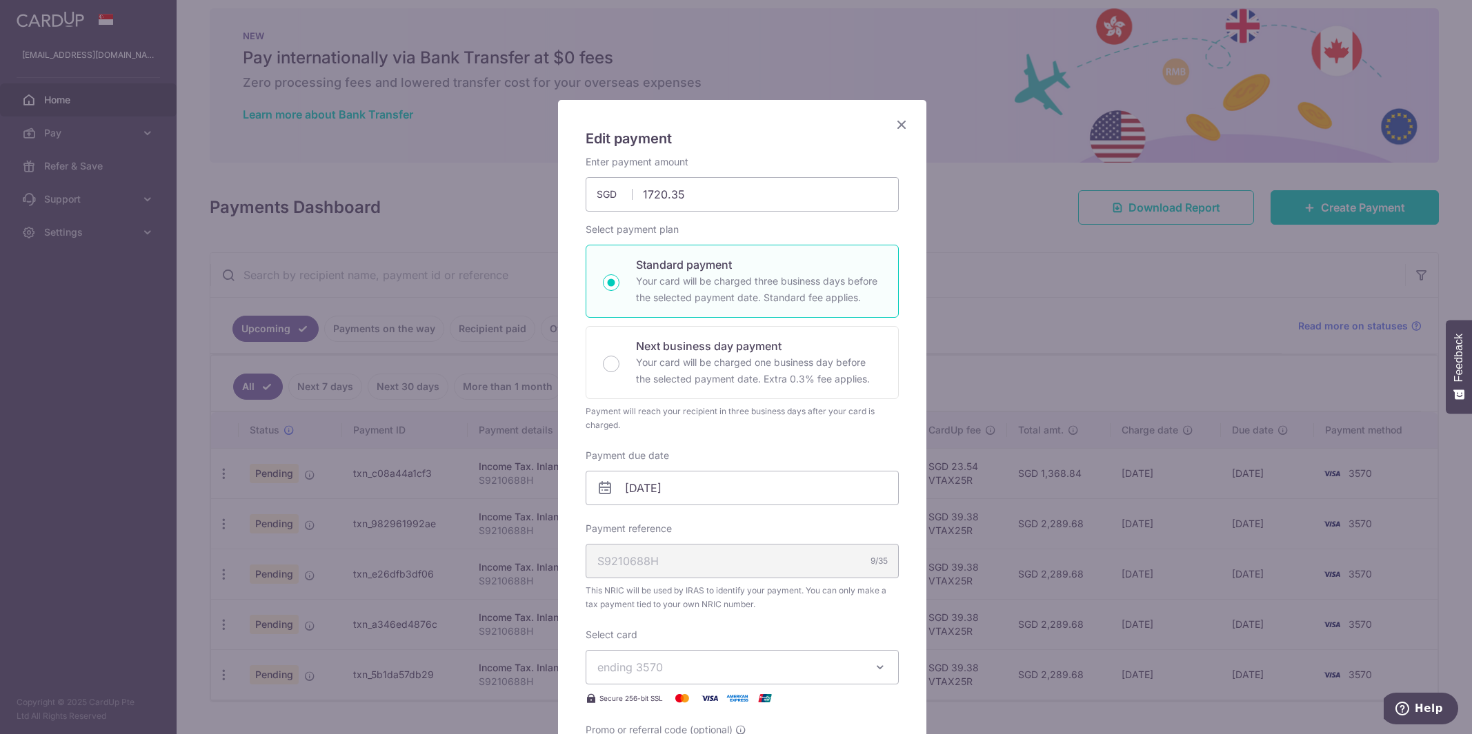
type input "1,720.35"
click at [784, 514] on div "Enter payment amount 1,720.35 1720.35 SGD To change the payment amount, please …" at bounding box center [741, 467] width 313 height 625
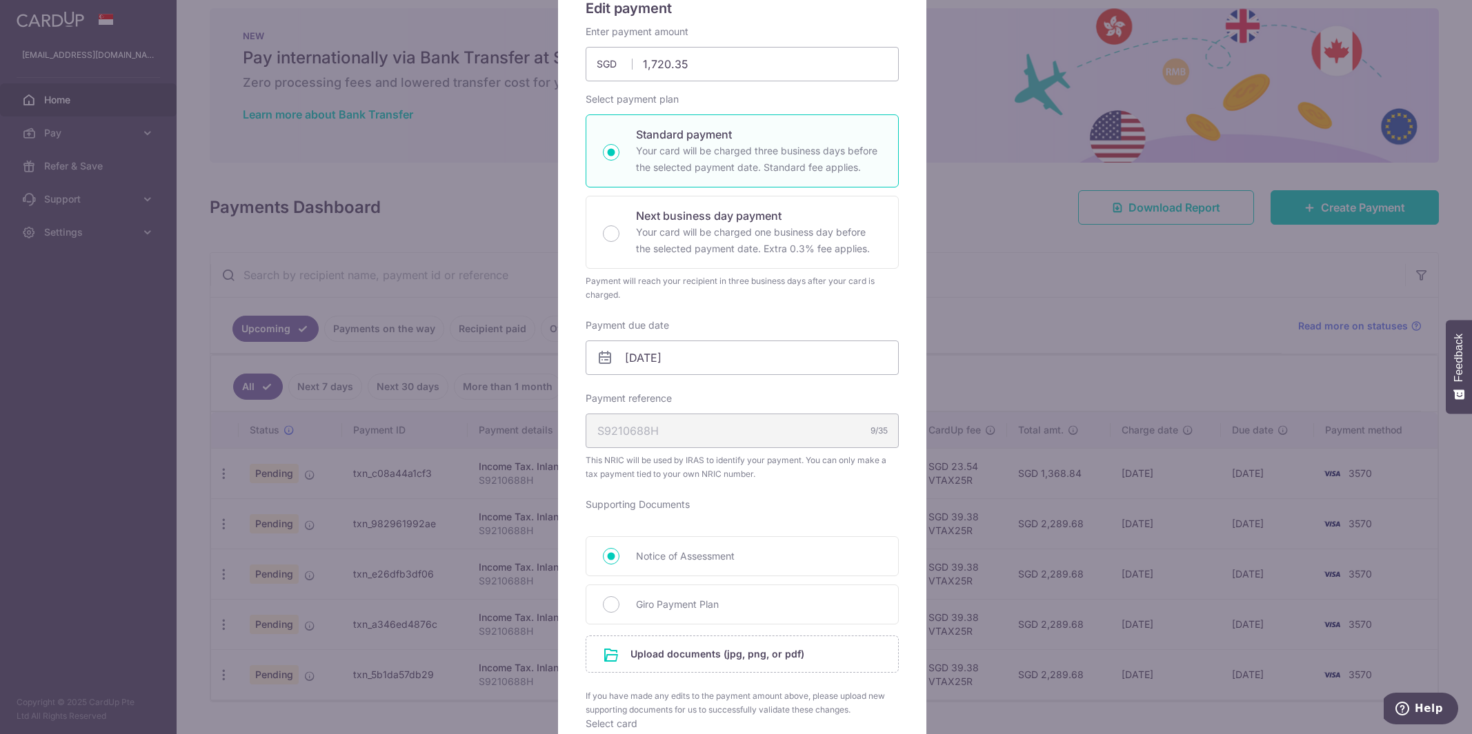
scroll to position [139, 0]
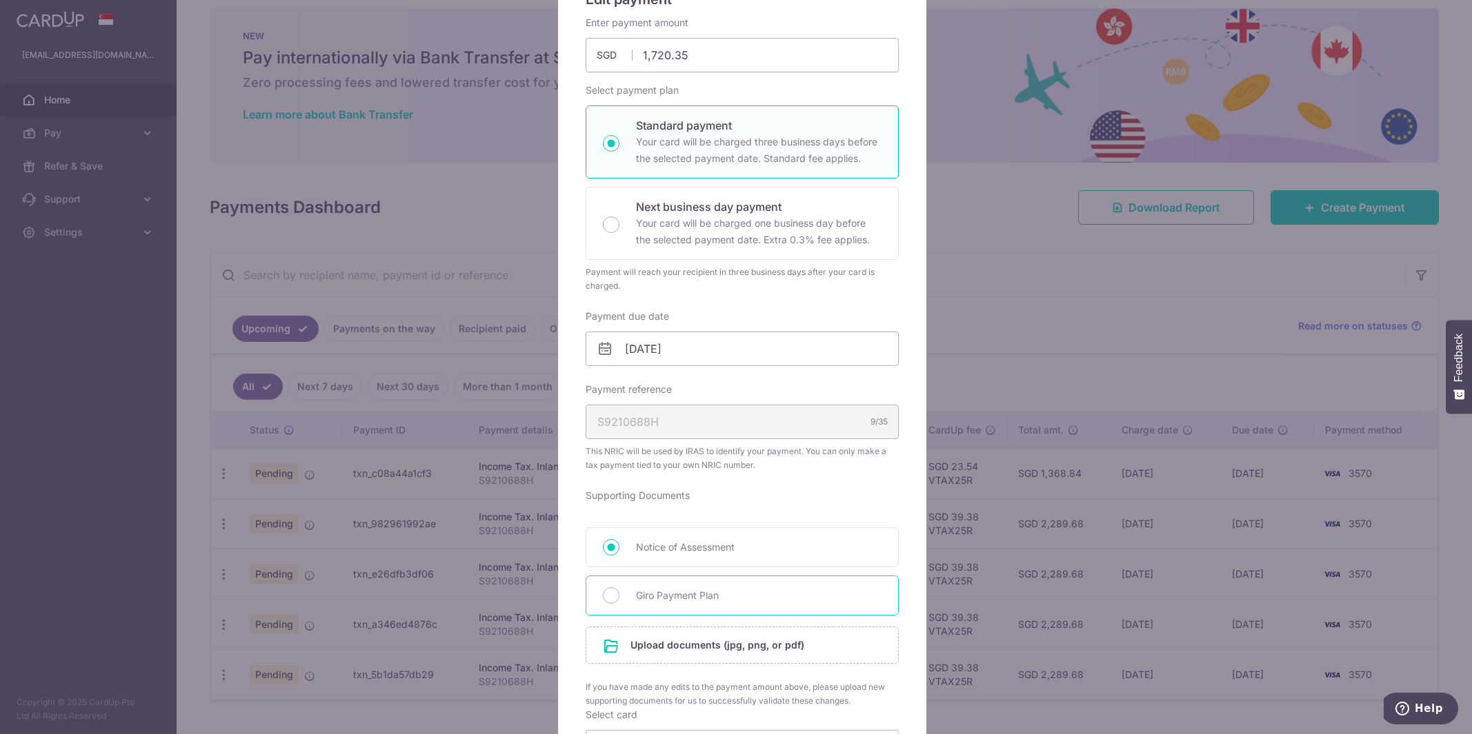
click at [675, 597] on span "Giro Payment Plan" at bounding box center [758, 596] width 245 height 17
click at [619, 597] on input "Giro Payment Plan" at bounding box center [611, 596] width 17 height 17
radio input "true"
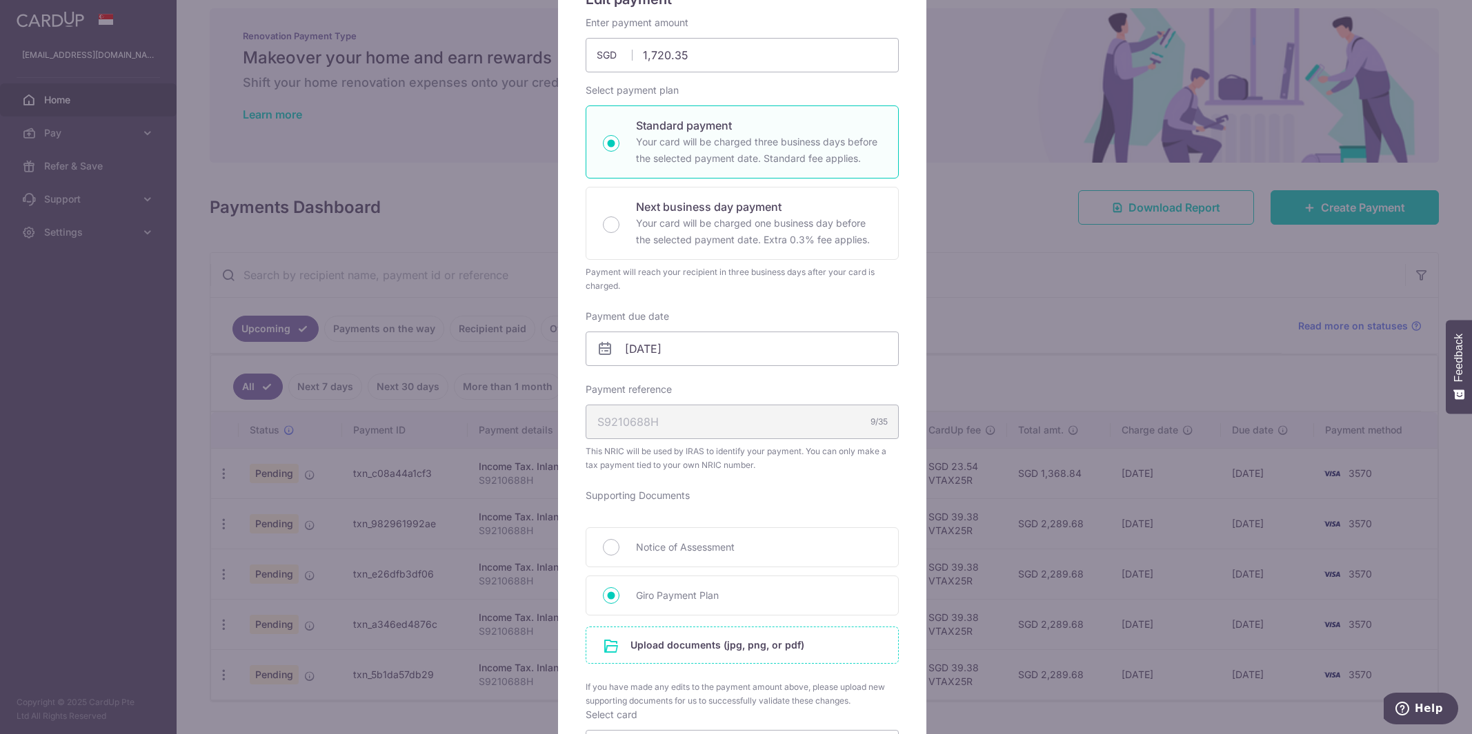
click at [685, 649] on input "file" at bounding box center [742, 646] width 312 height 36
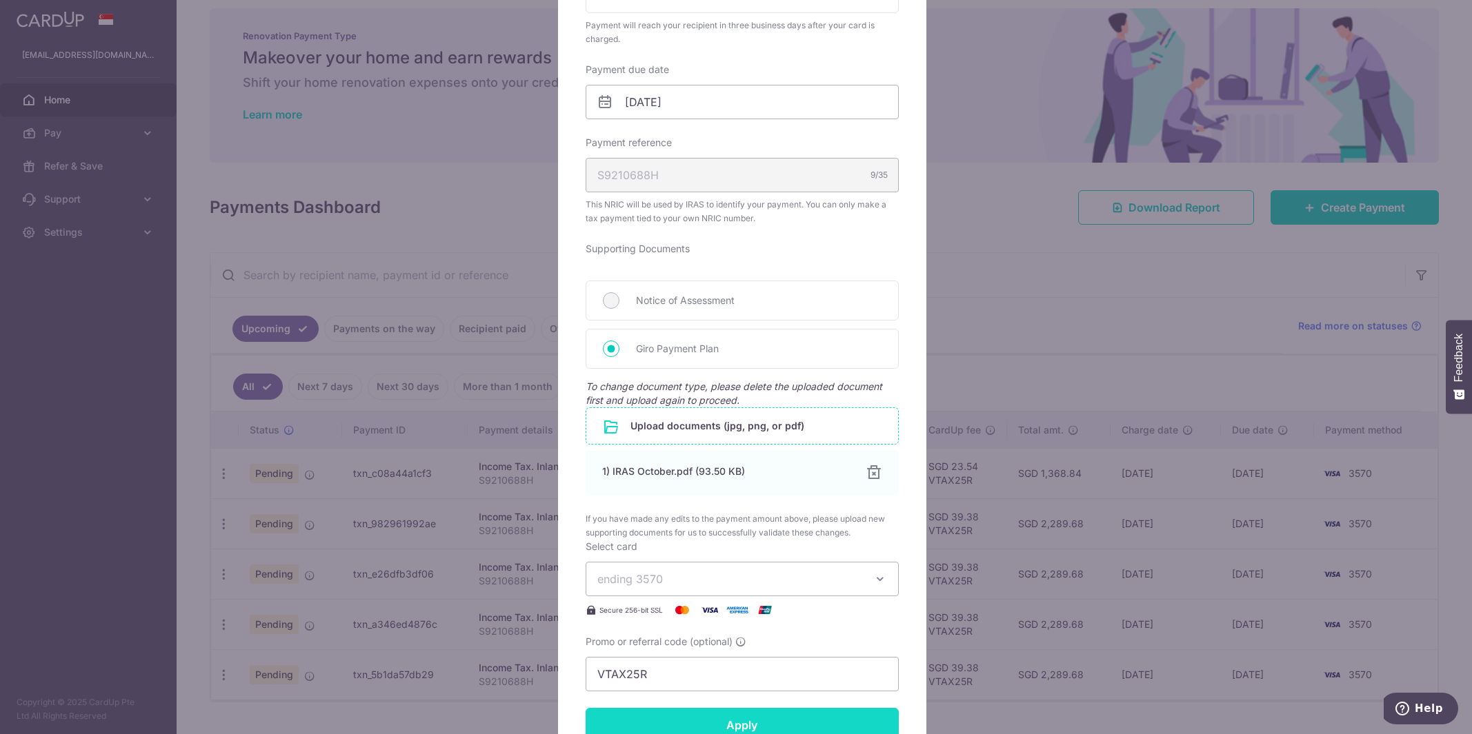
scroll to position [483, 0]
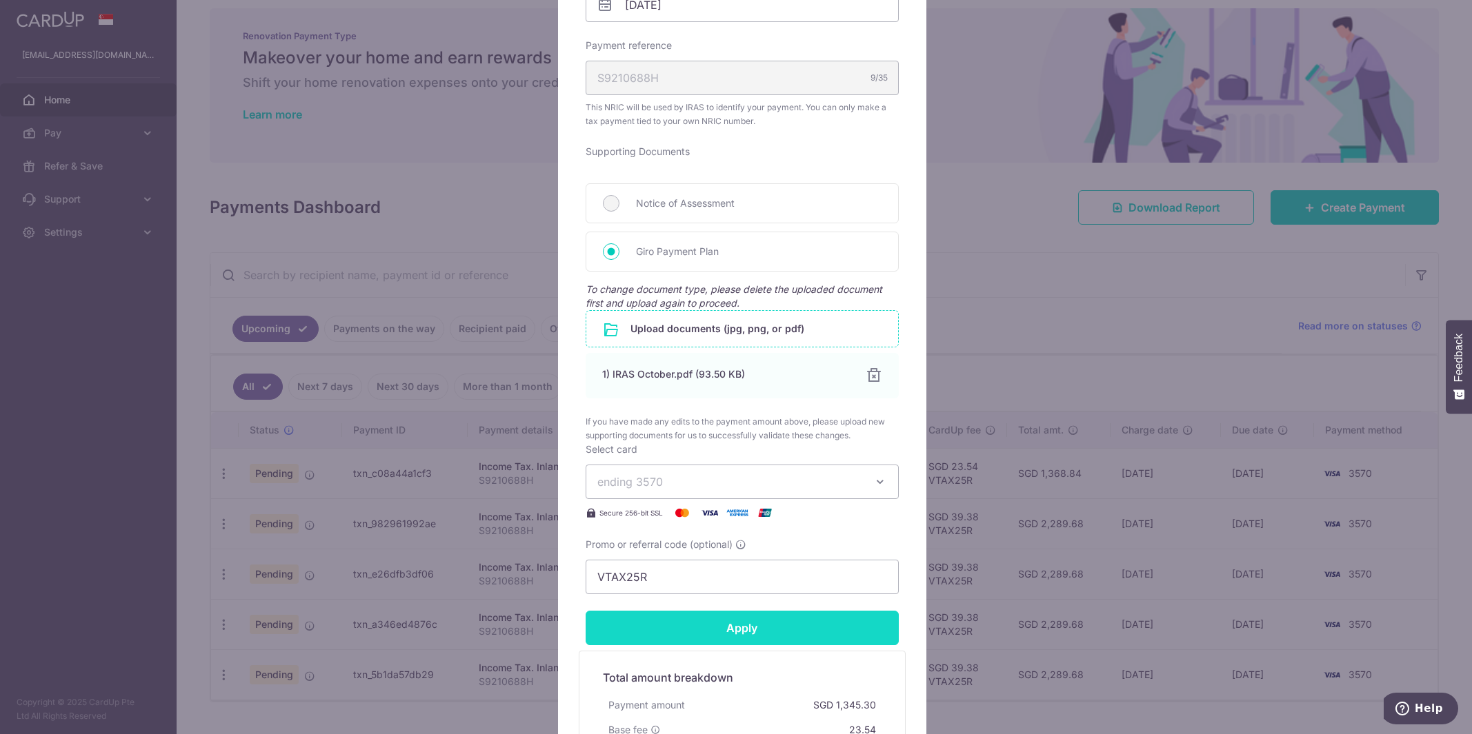
click at [746, 628] on input "Apply" at bounding box center [741, 628] width 313 height 34
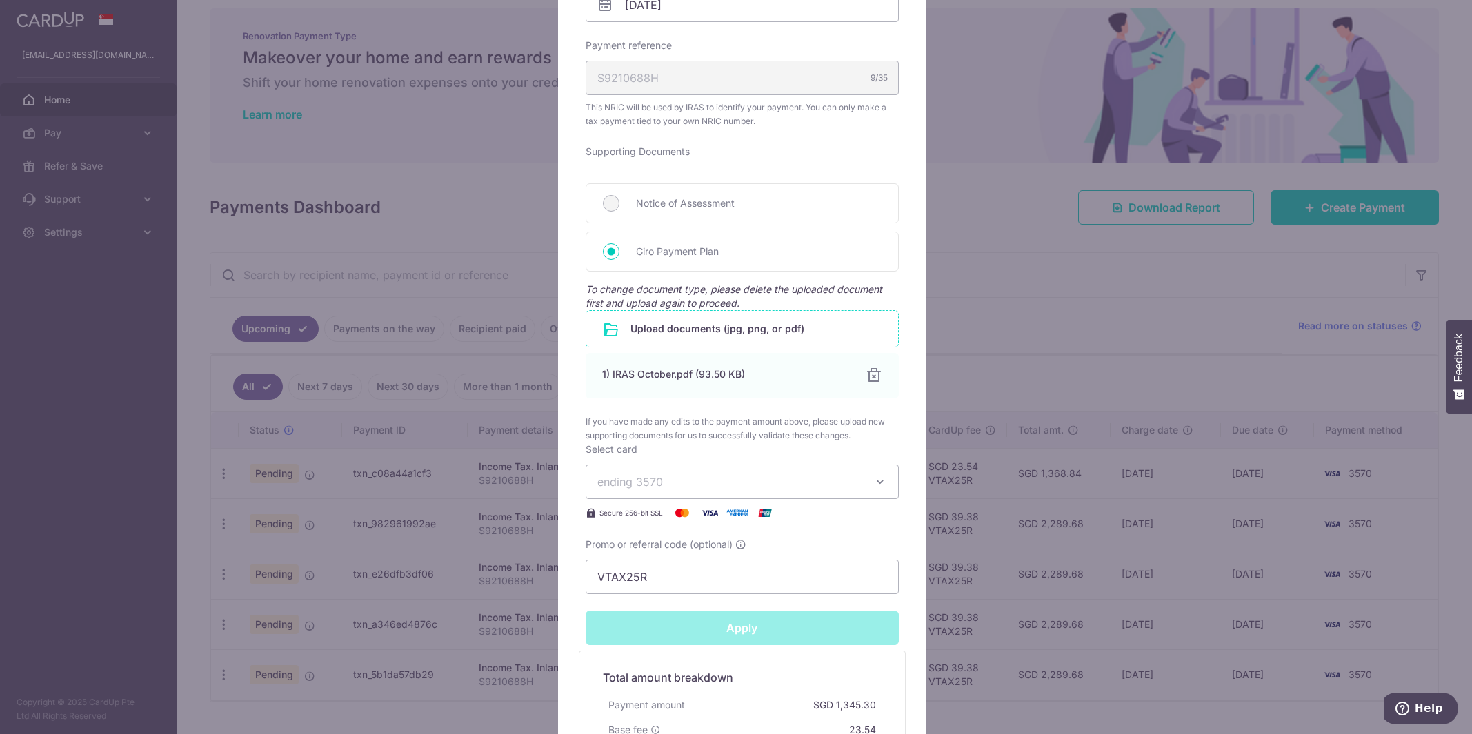
type input "Successfully Applied"
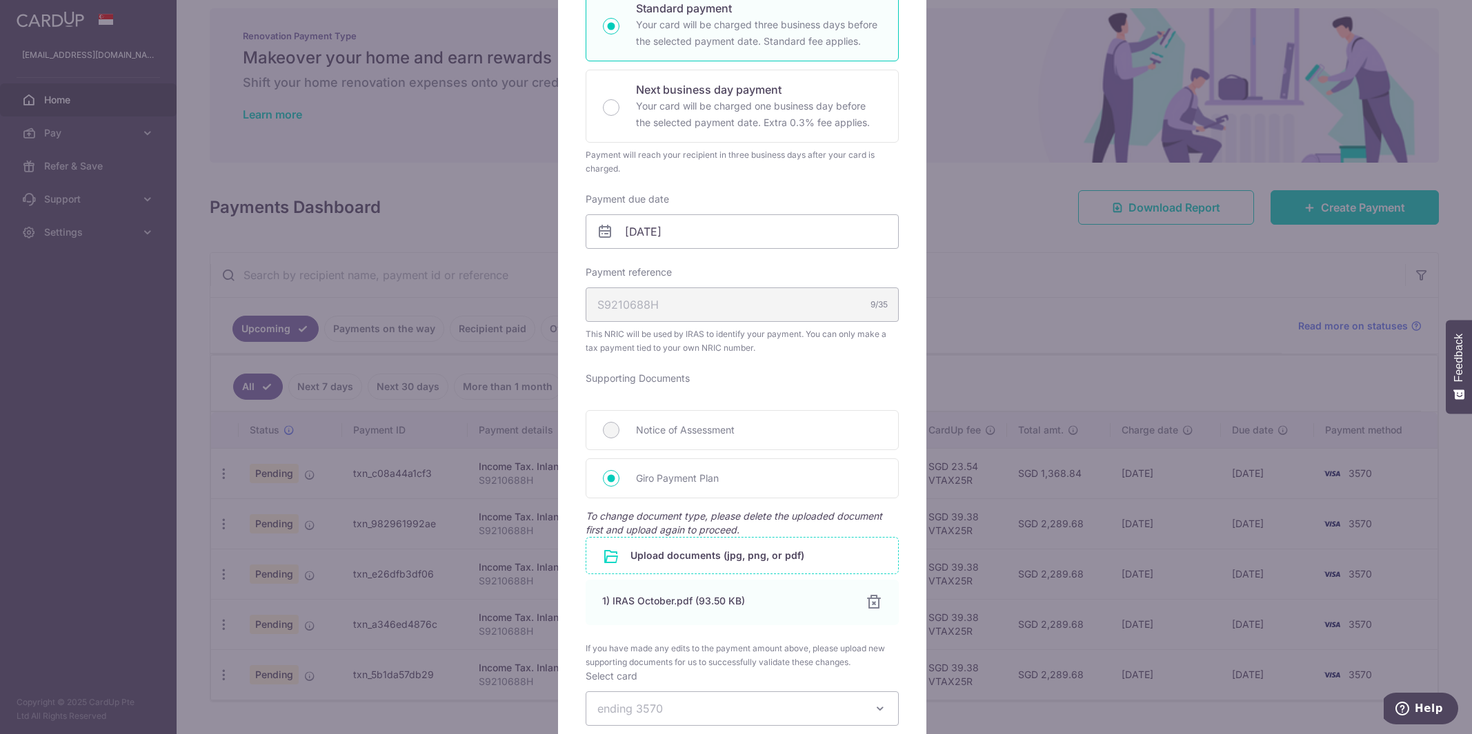
scroll to position [0, 0]
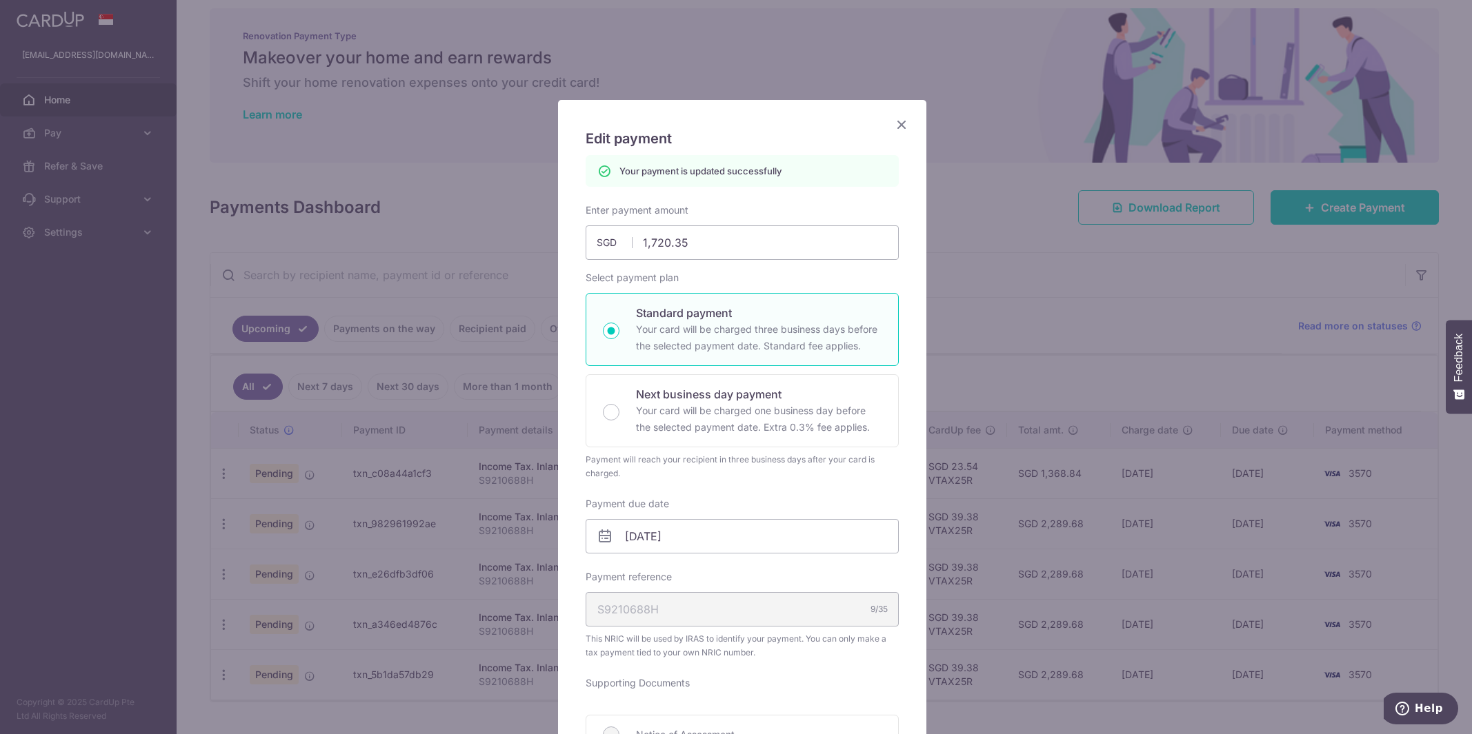
click at [903, 128] on icon "Close" at bounding box center [901, 124] width 17 height 17
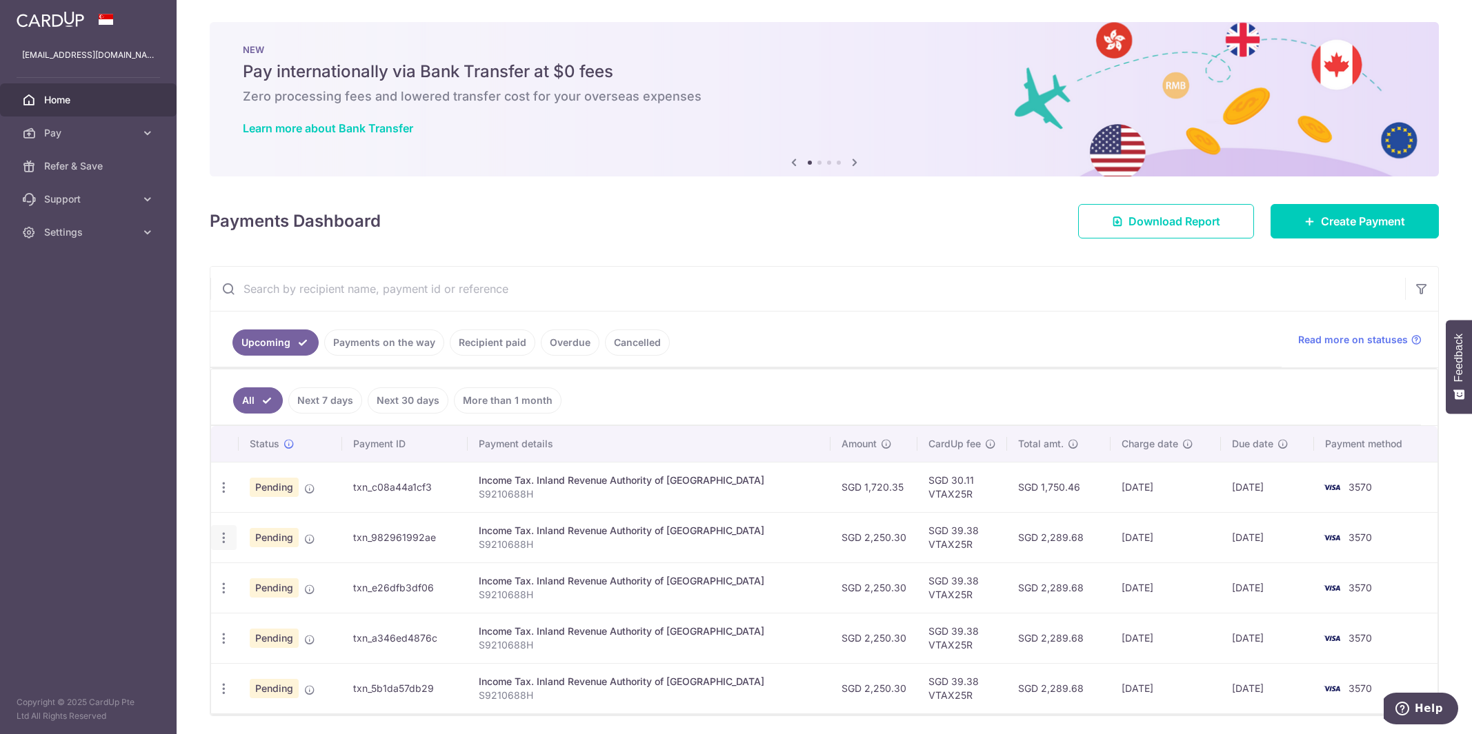
click at [225, 541] on icon "button" at bounding box center [224, 538] width 14 height 14
click at [296, 574] on span "Update payment" at bounding box center [297, 576] width 94 height 17
radio input "true"
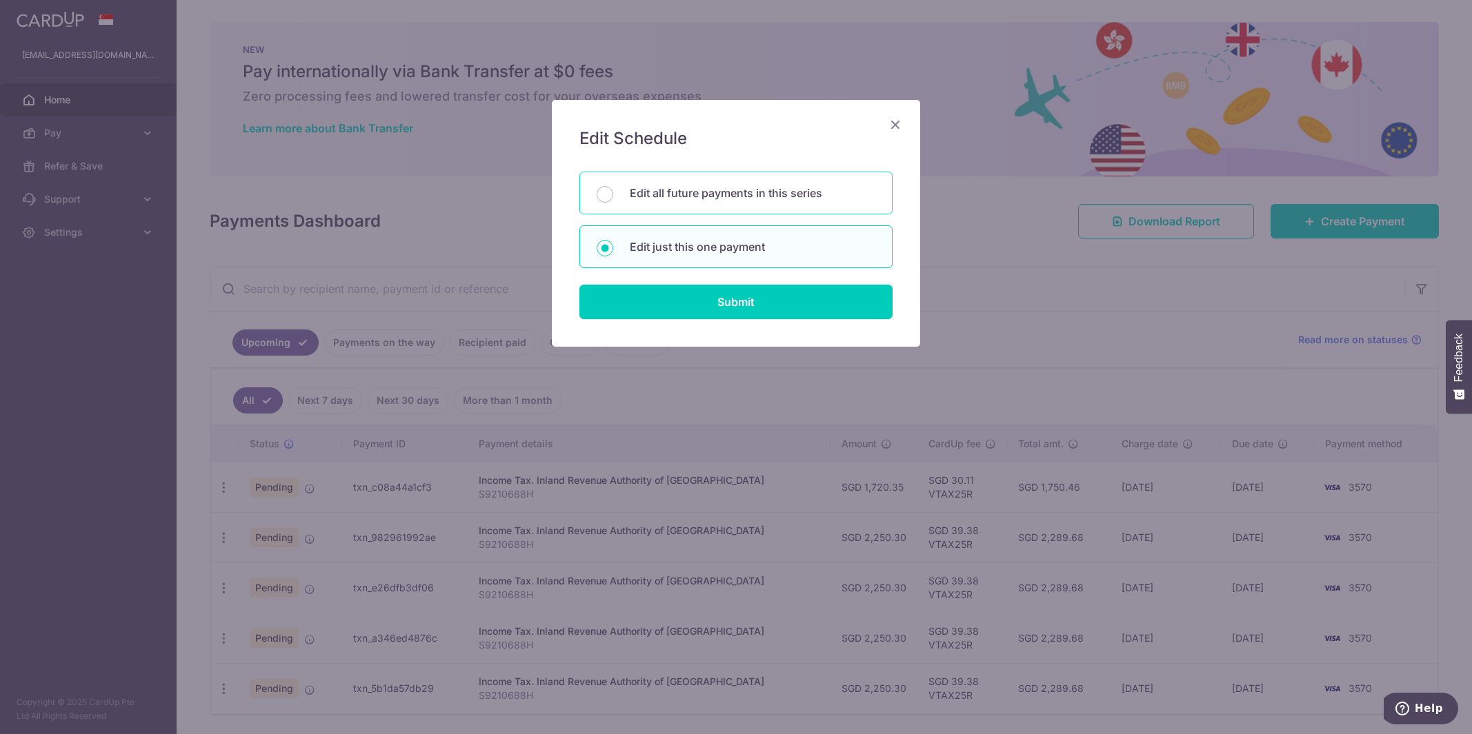
click at [745, 206] on div "Edit all future payments in this series" at bounding box center [735, 193] width 313 height 43
radio input "true"
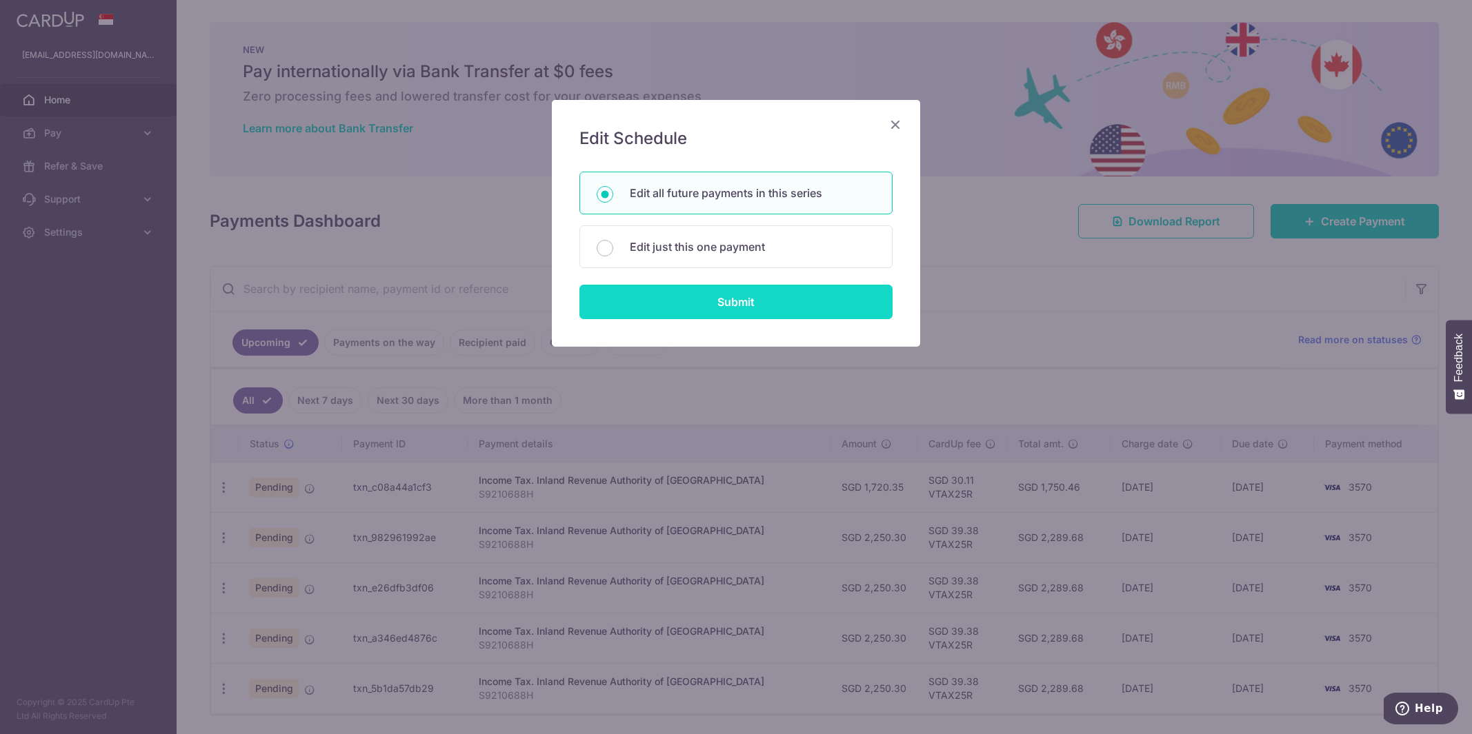
click at [732, 302] on input "Submit" at bounding box center [735, 302] width 313 height 34
radio input "true"
type input "2,250.30"
type input "S9210688H"
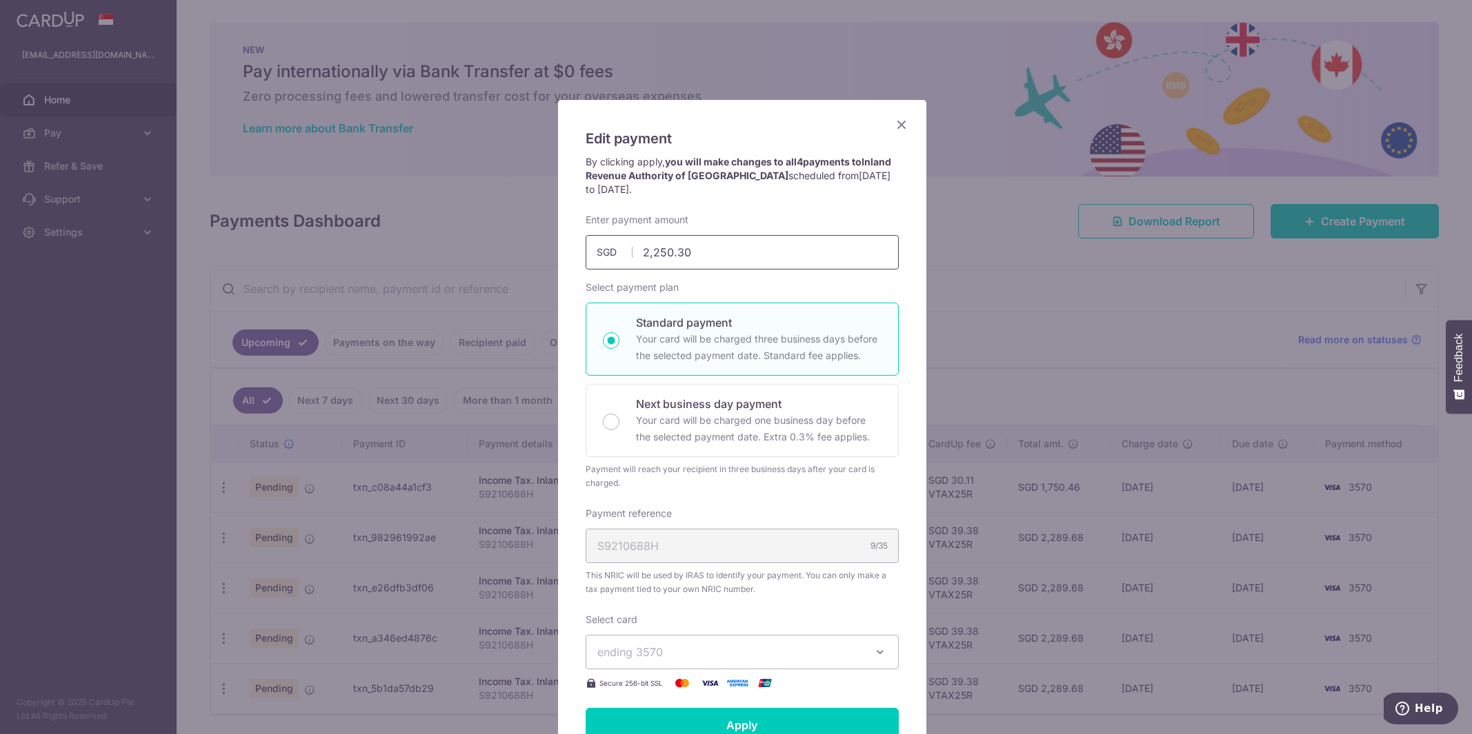
click at [710, 257] on input "2,250.30" at bounding box center [741, 252] width 313 height 34
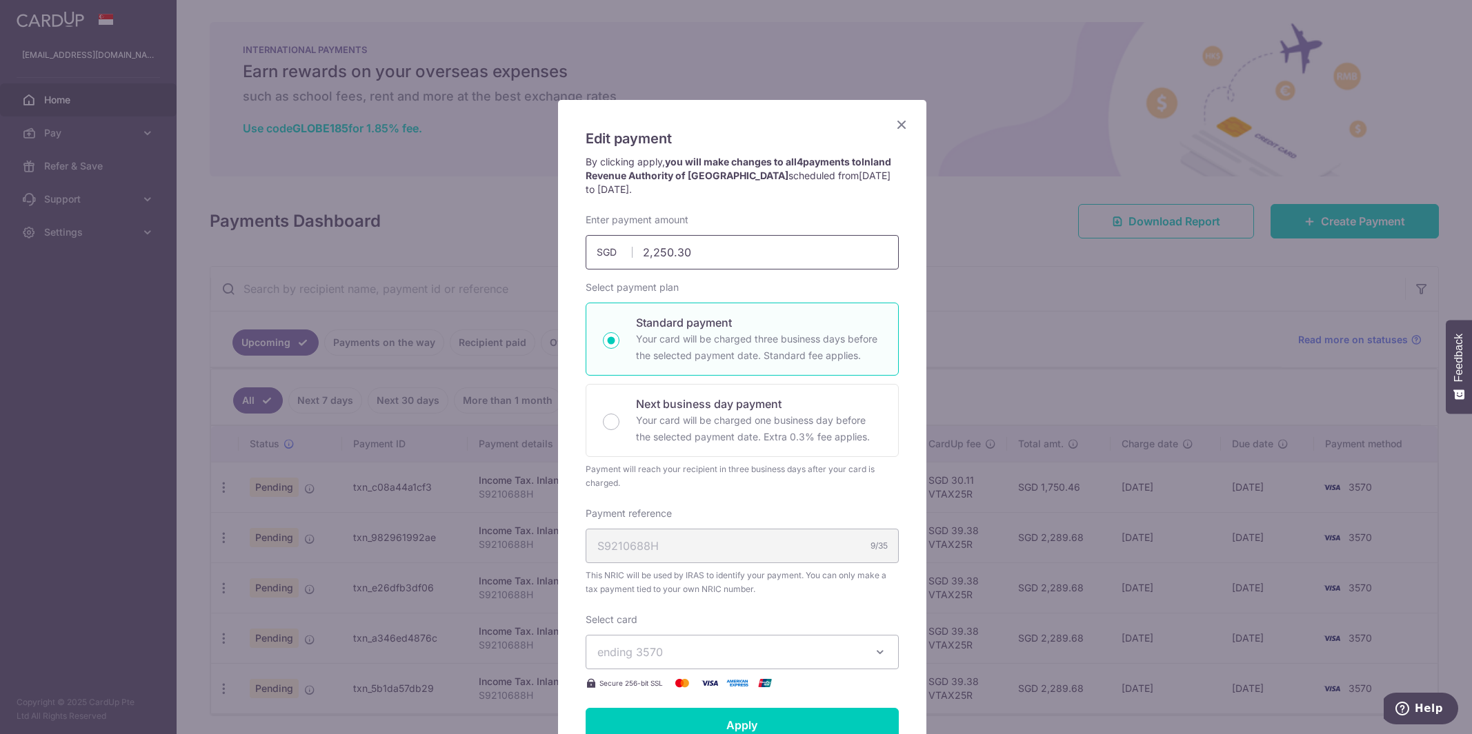
drag, startPoint x: 561, startPoint y: 263, endPoint x: 552, endPoint y: 264, distance: 9.8
click at [558, 264] on div "Edit payment By clicking apply, you will make changes to all 4 payments to Inla…" at bounding box center [742, 524] width 368 height 849
type input "2,625.35"
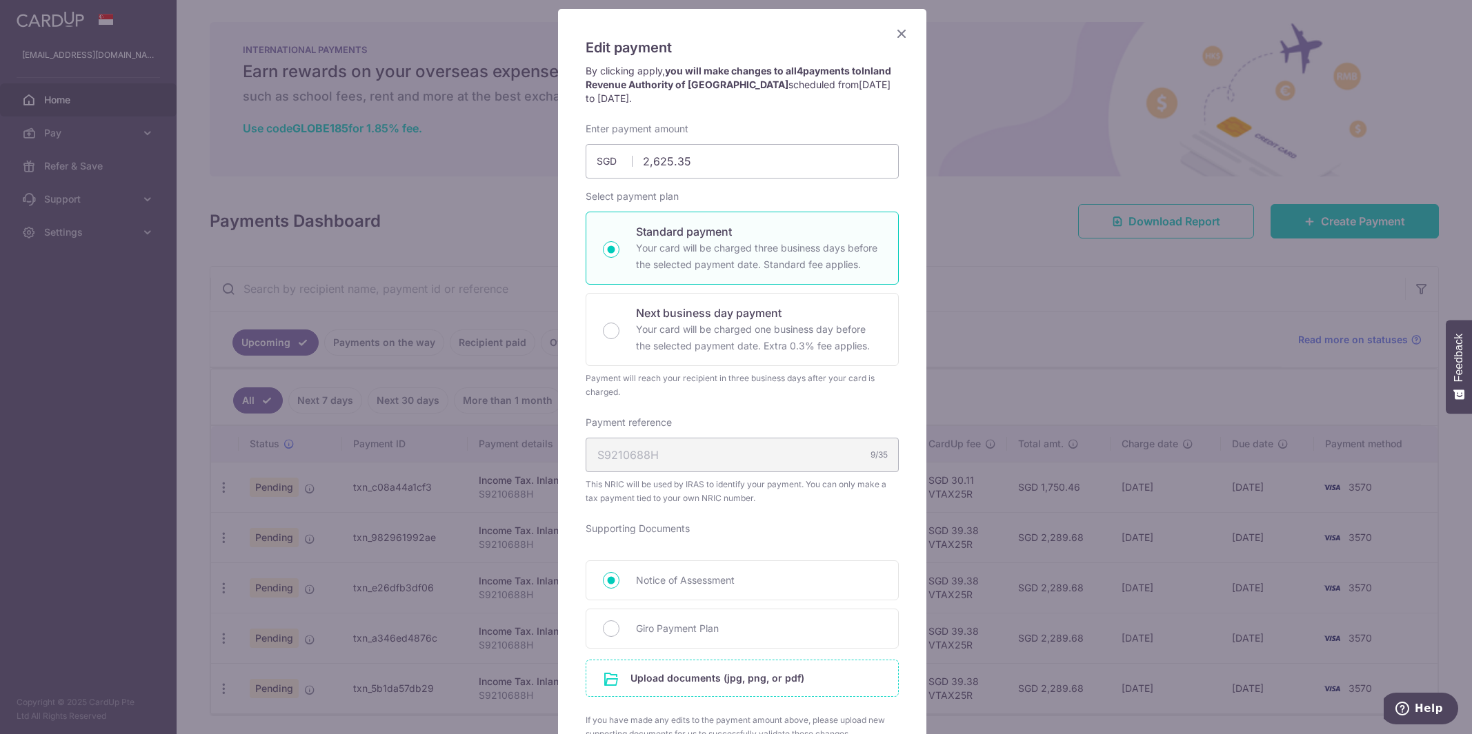
scroll to position [202, 0]
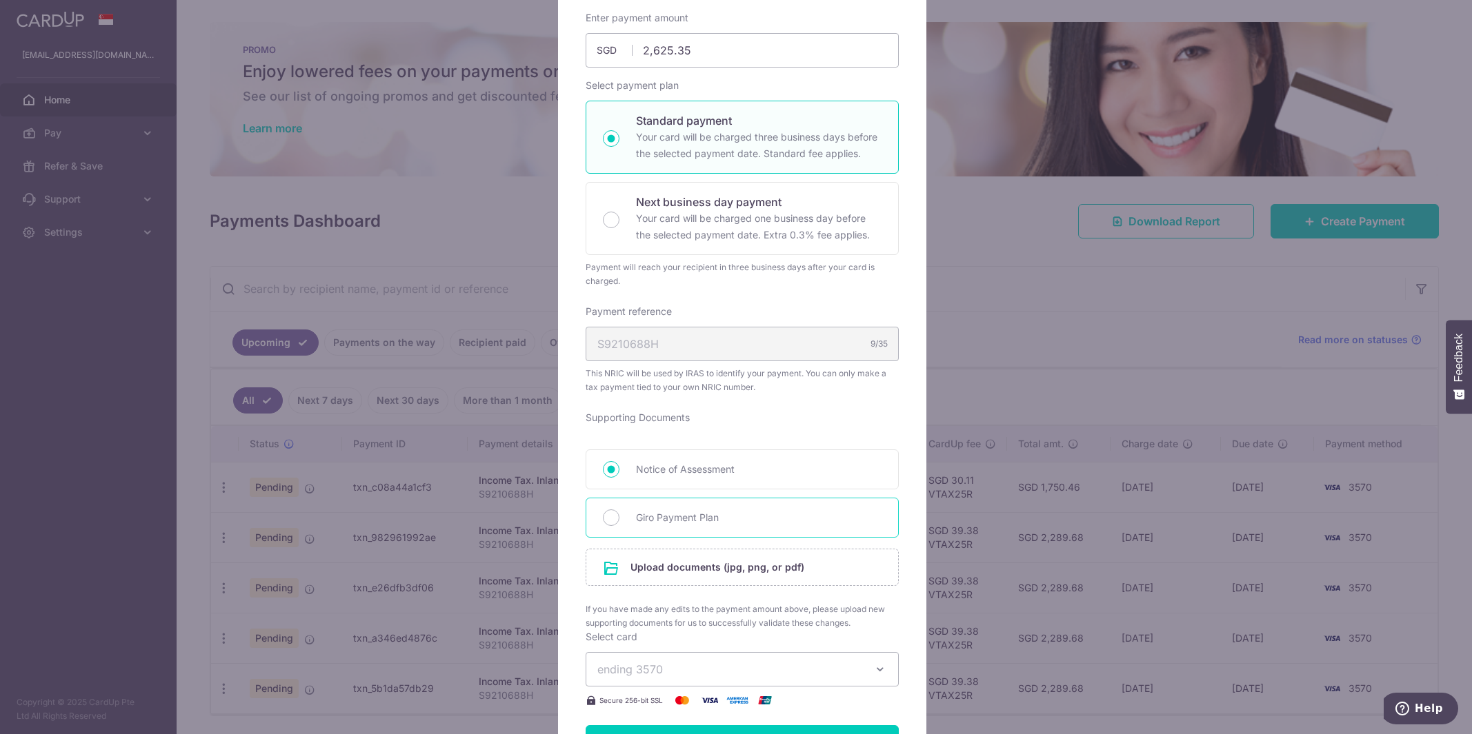
click at [662, 517] on span "Giro Payment Plan" at bounding box center [758, 518] width 245 height 17
click at [619, 517] on input "Giro Payment Plan" at bounding box center [611, 518] width 17 height 17
radio input "true"
click at [684, 570] on input "file" at bounding box center [742, 568] width 312 height 36
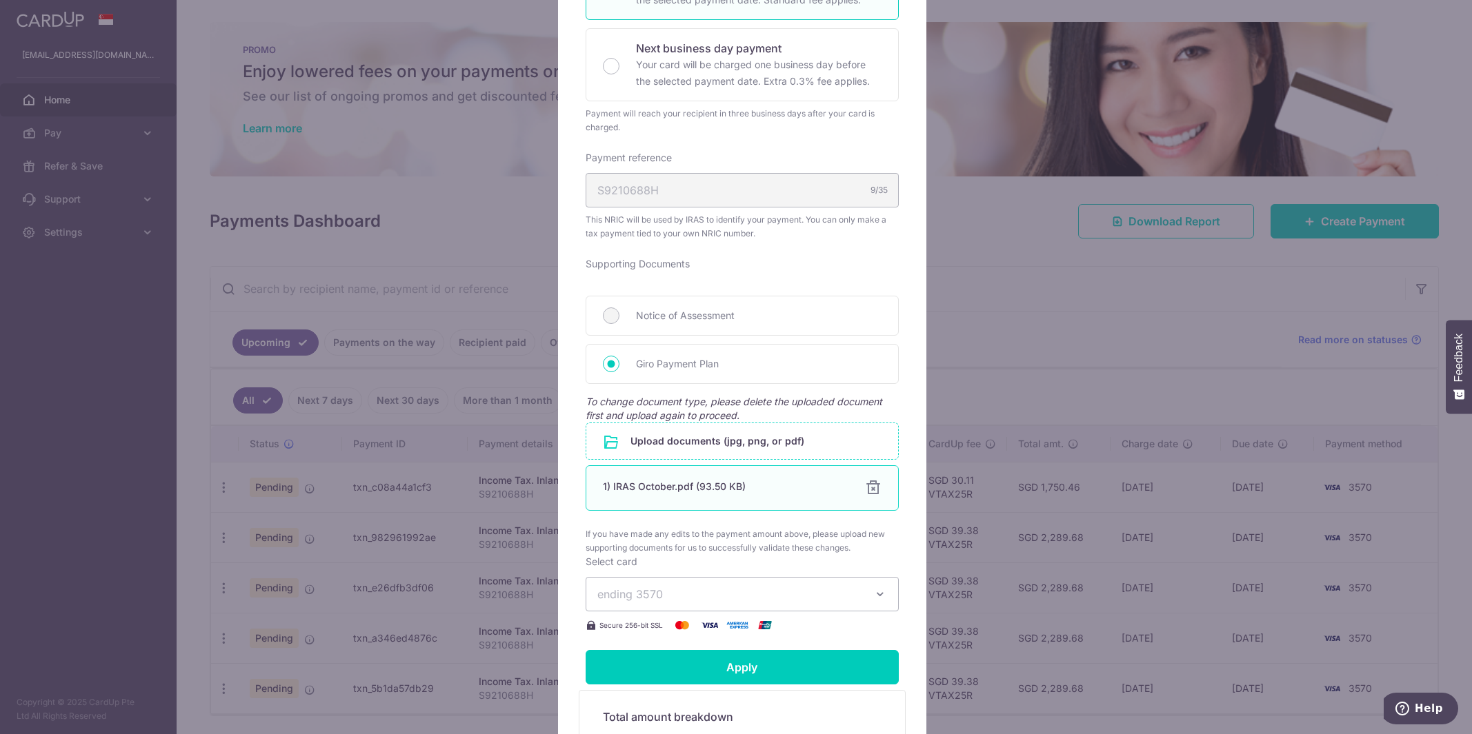
scroll to position [428, 0]
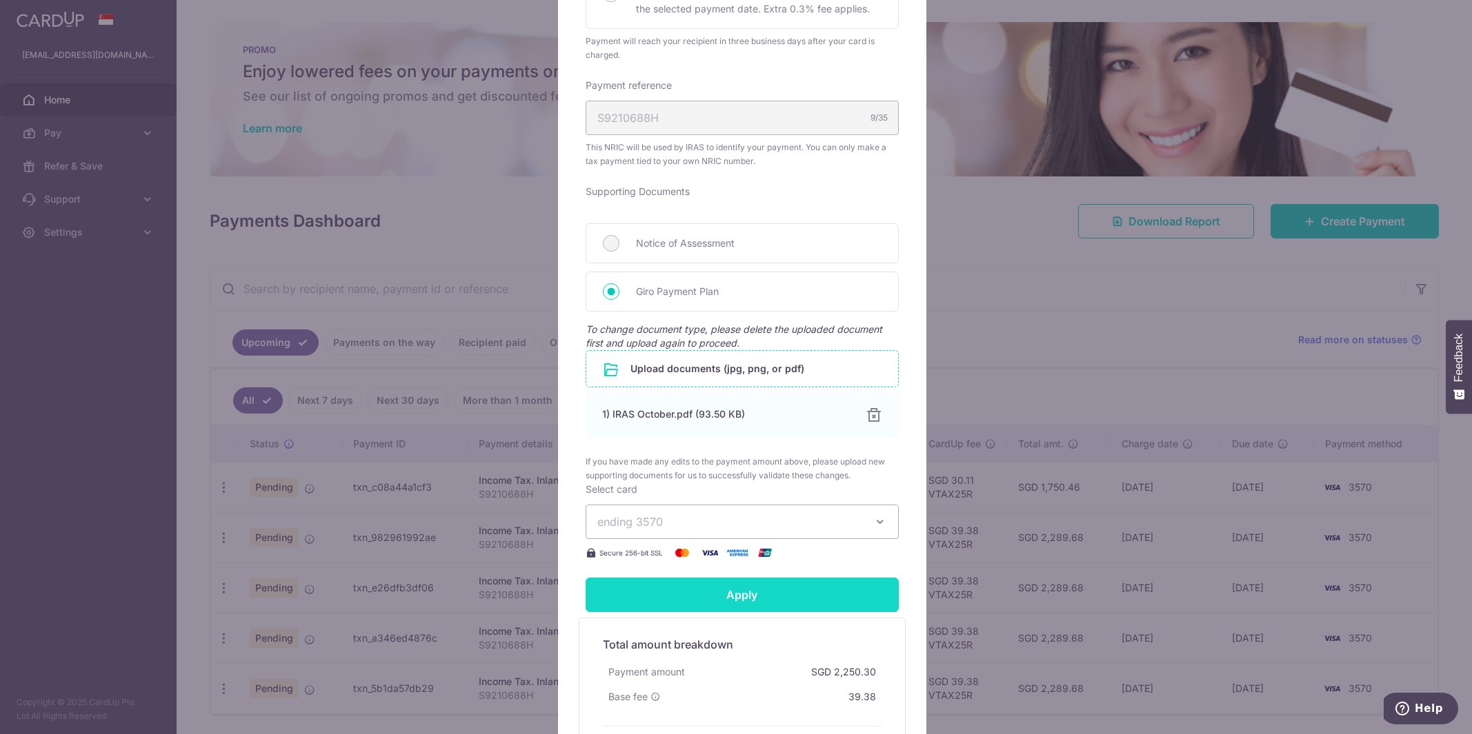
click at [779, 590] on input "Apply" at bounding box center [741, 595] width 313 height 34
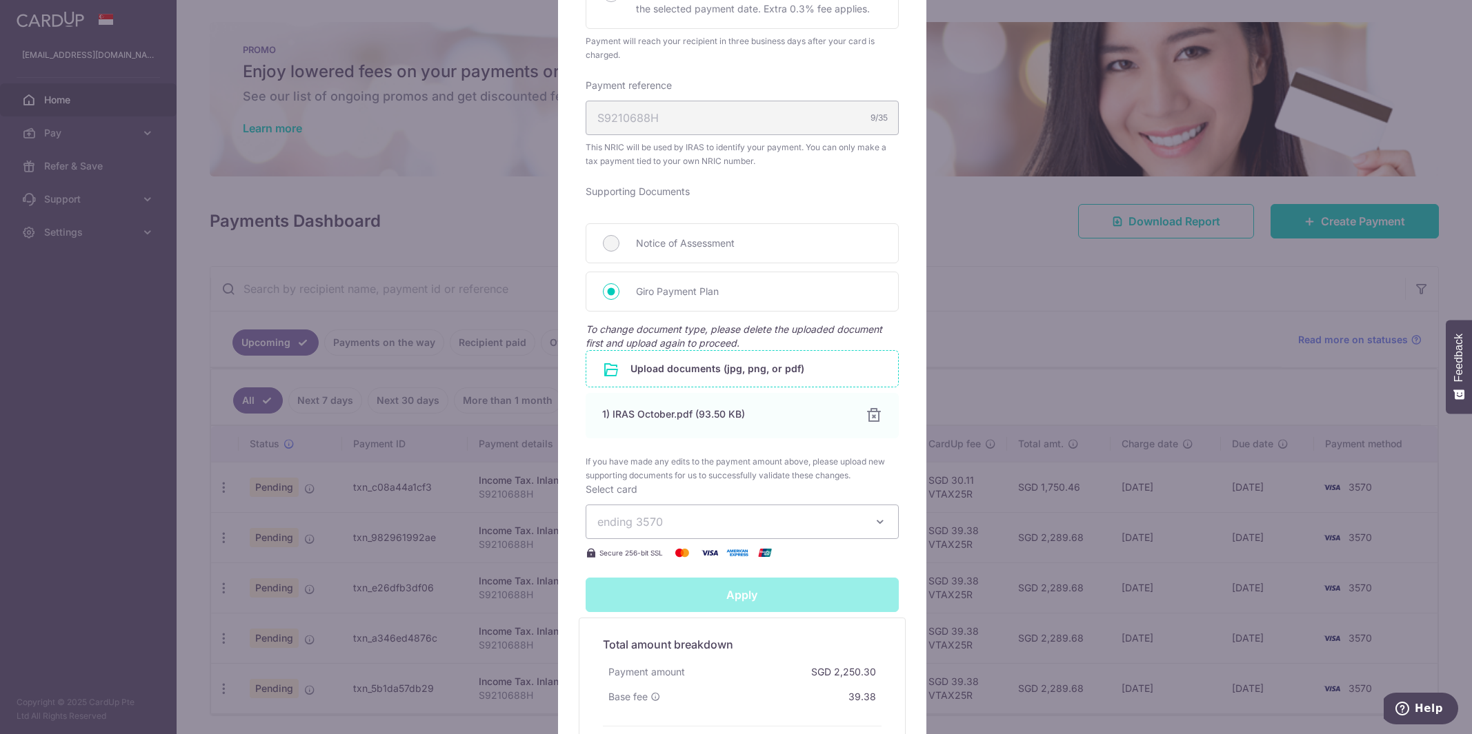
type input "Successfully Applied"
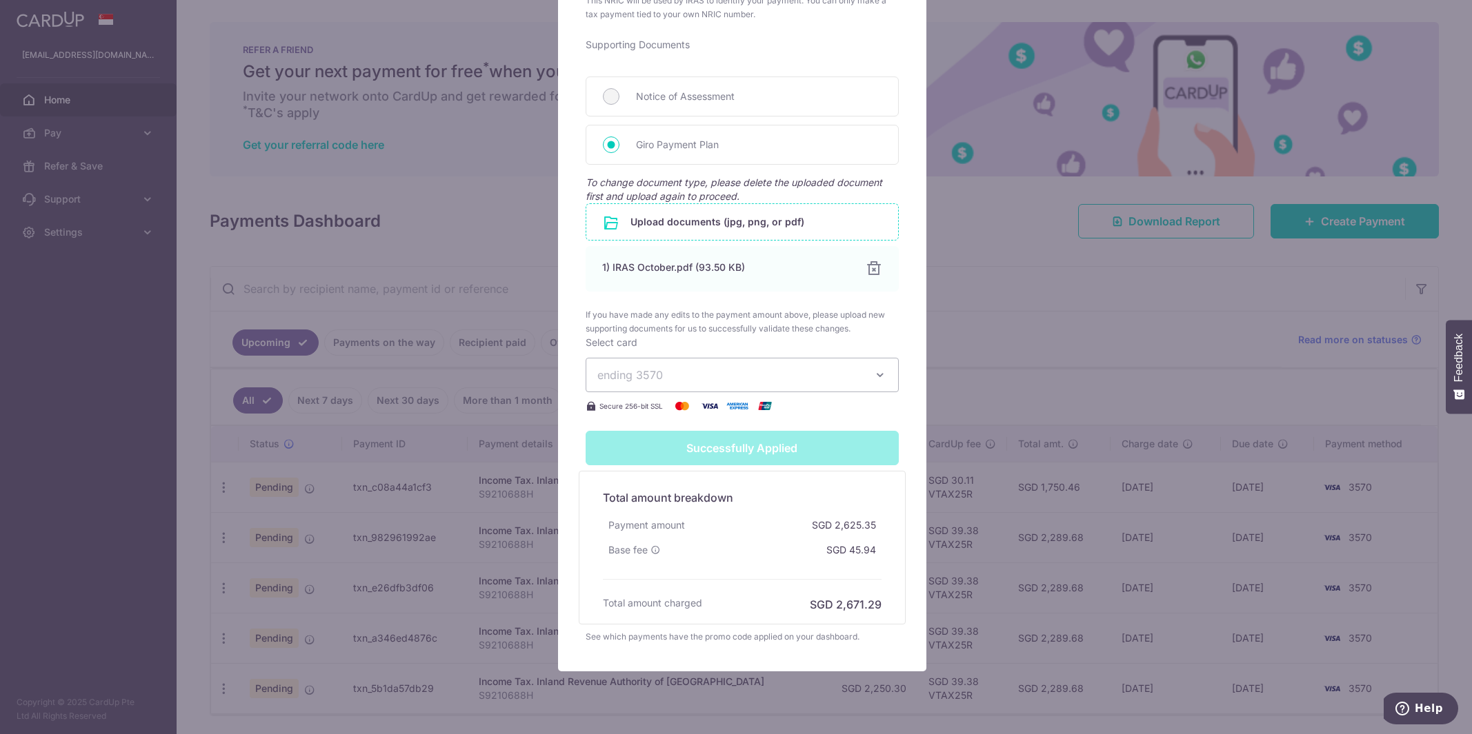
scroll to position [0, 0]
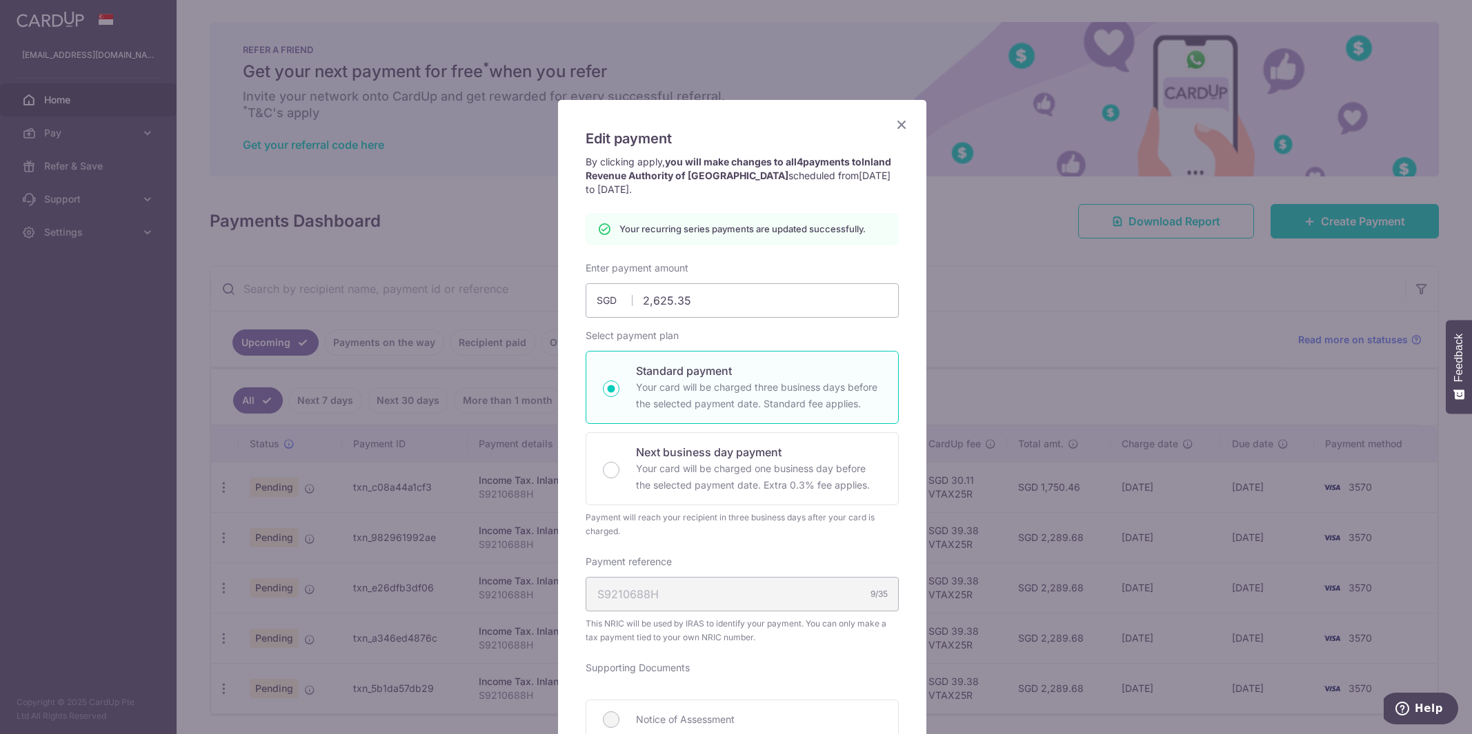
click at [896, 126] on icon "Close" at bounding box center [901, 124] width 17 height 17
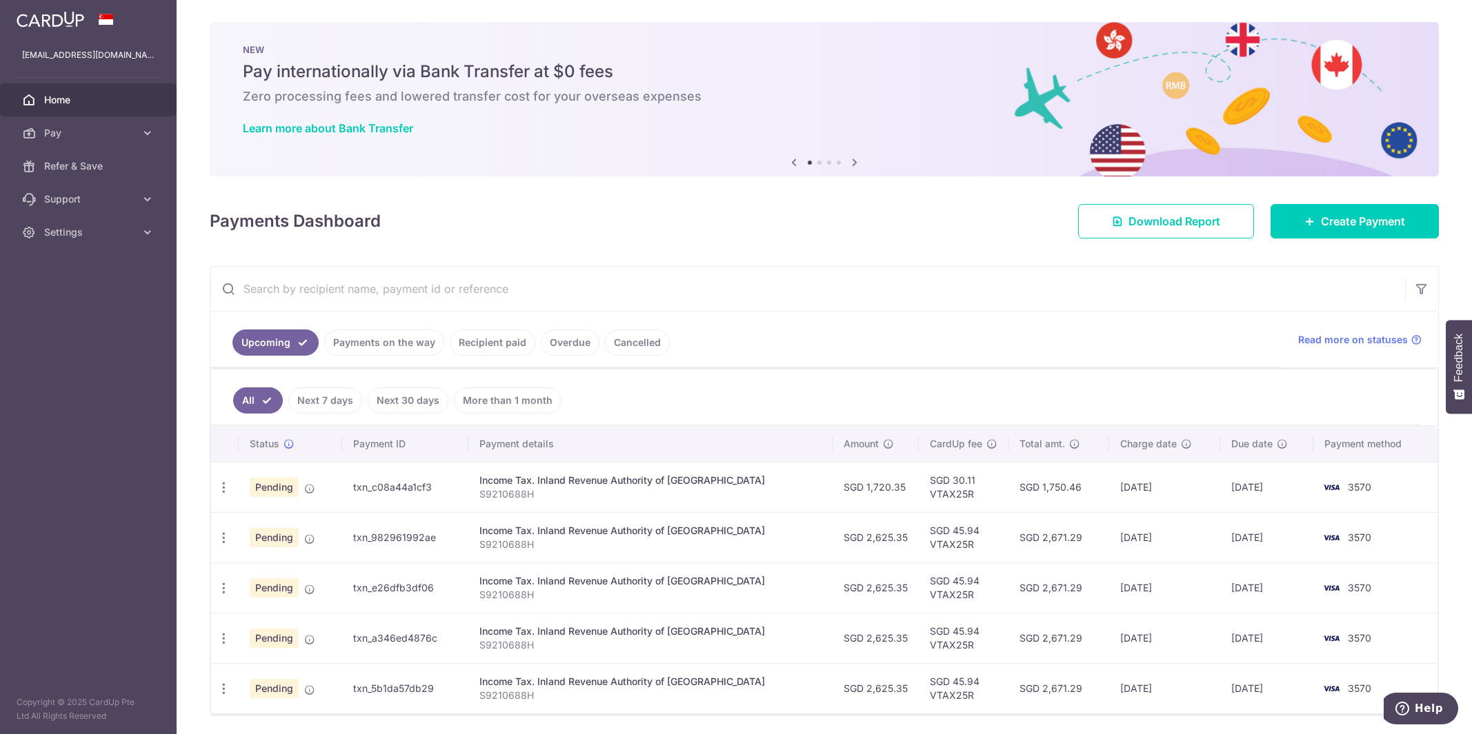
scroll to position [41, 0]
